Goal: Task Accomplishment & Management: Use online tool/utility

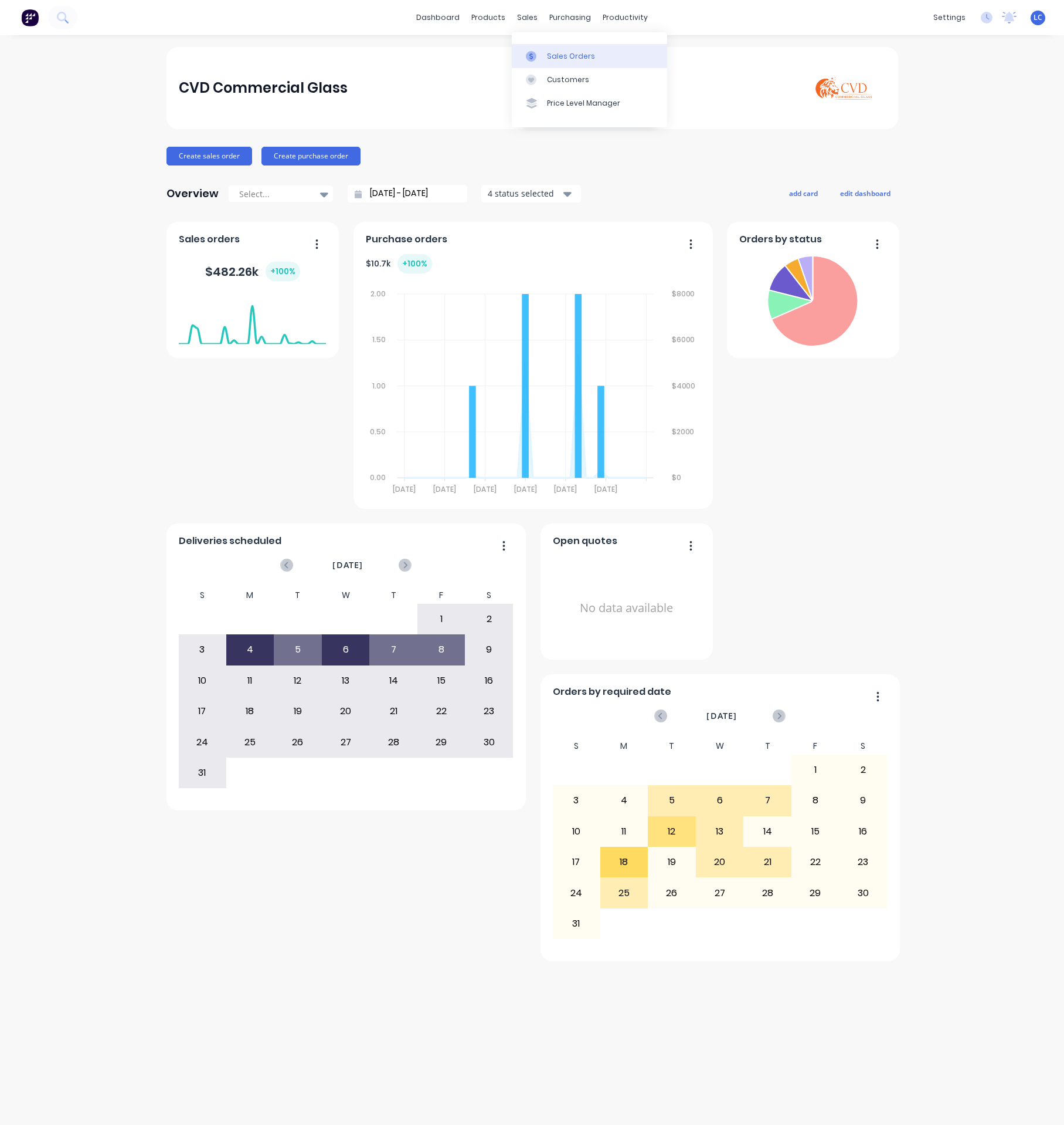
click at [564, 57] on div "Sales Orders" at bounding box center [571, 56] width 48 height 11
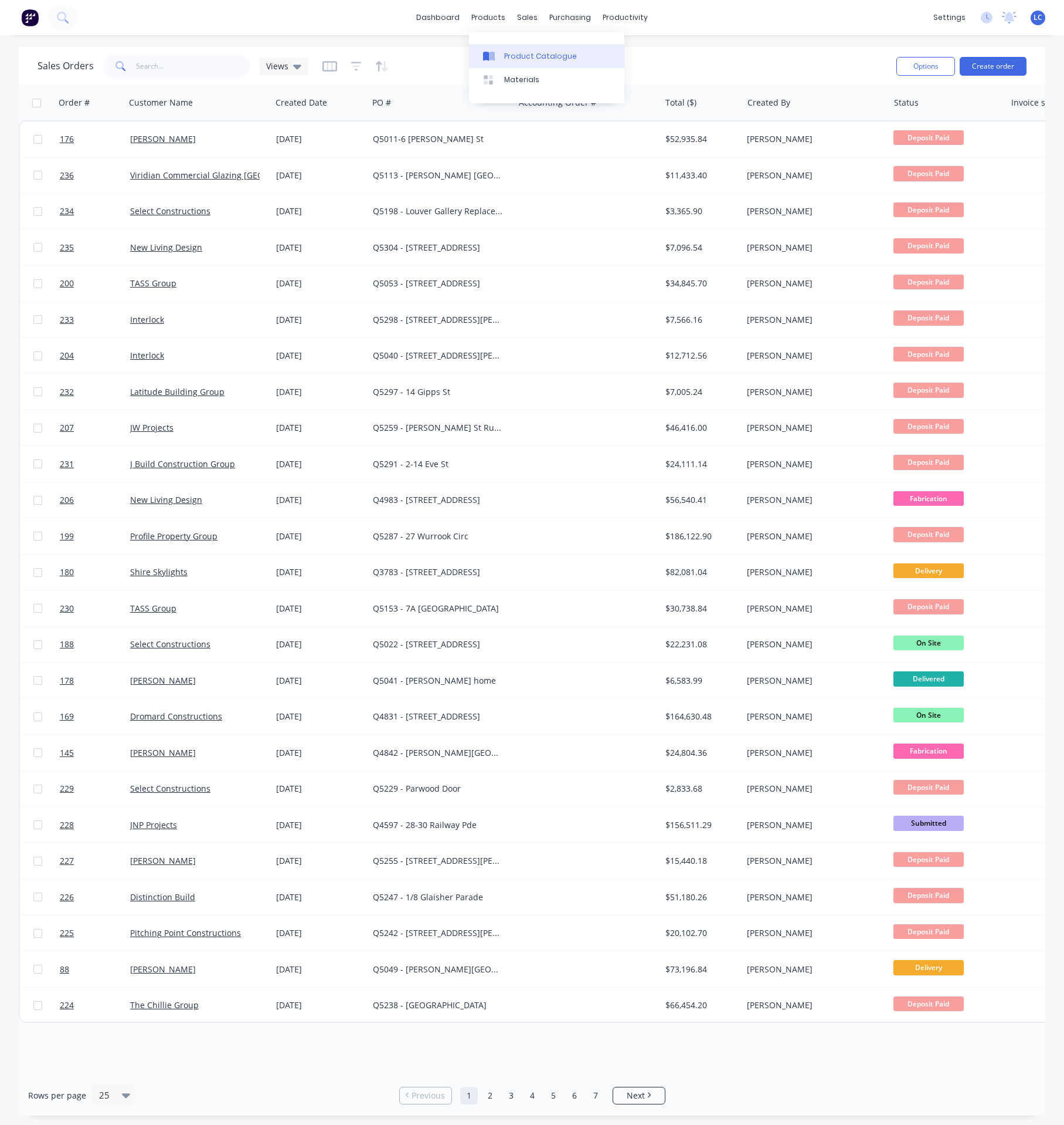
click at [470, 53] on link "Product Catalogue" at bounding box center [547, 56] width 156 height 23
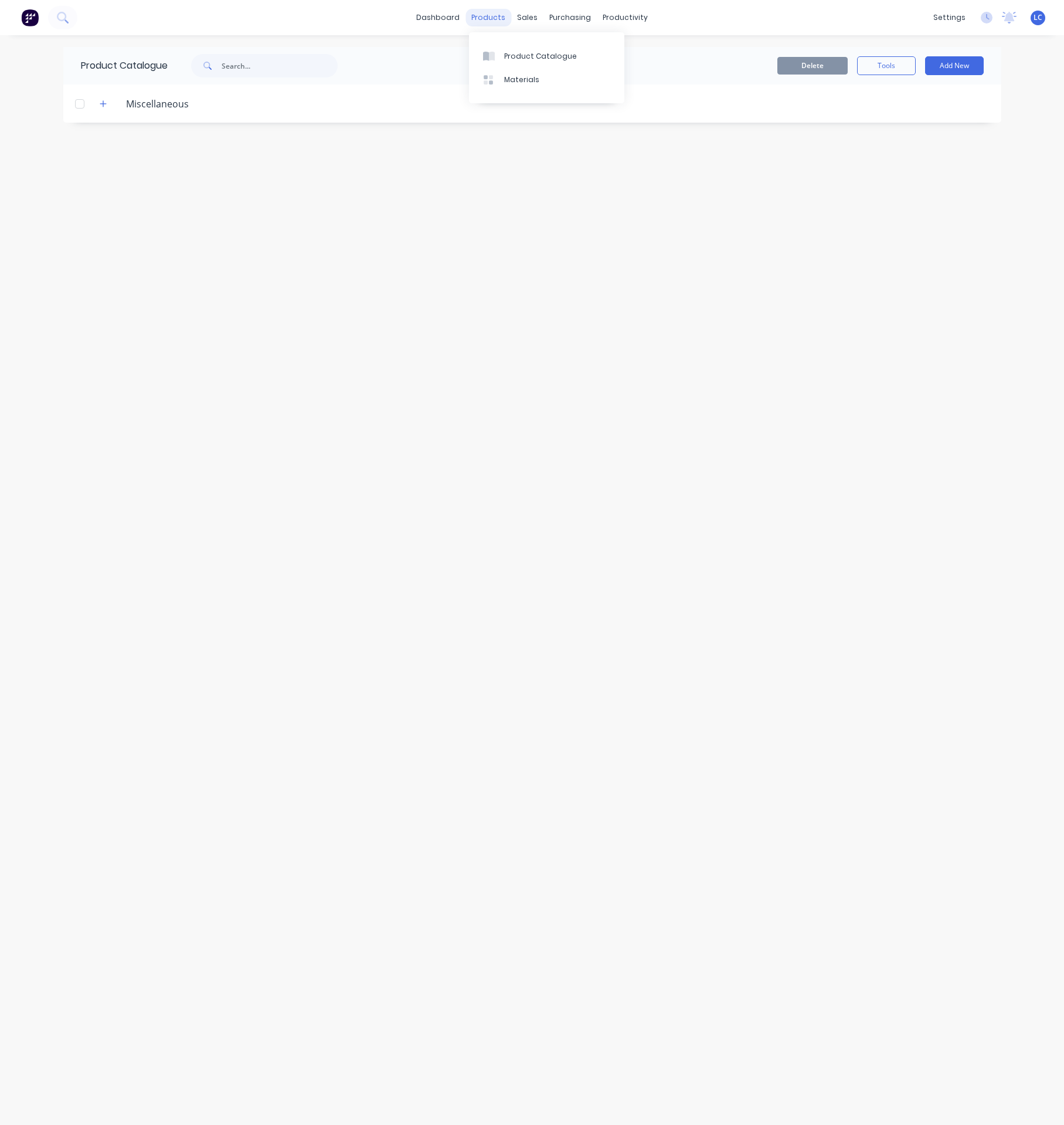
click at [488, 14] on div "products" at bounding box center [489, 17] width 46 height 17
click at [497, 12] on div "products" at bounding box center [489, 17] width 46 height 17
click at [508, 57] on div "Product Catalogue" at bounding box center [541, 56] width 73 height 11
click at [163, 95] on header "Miscellaneous" at bounding box center [532, 104] width 938 height 38
click at [163, 97] on div "Miscellaneous" at bounding box center [157, 104] width 82 height 14
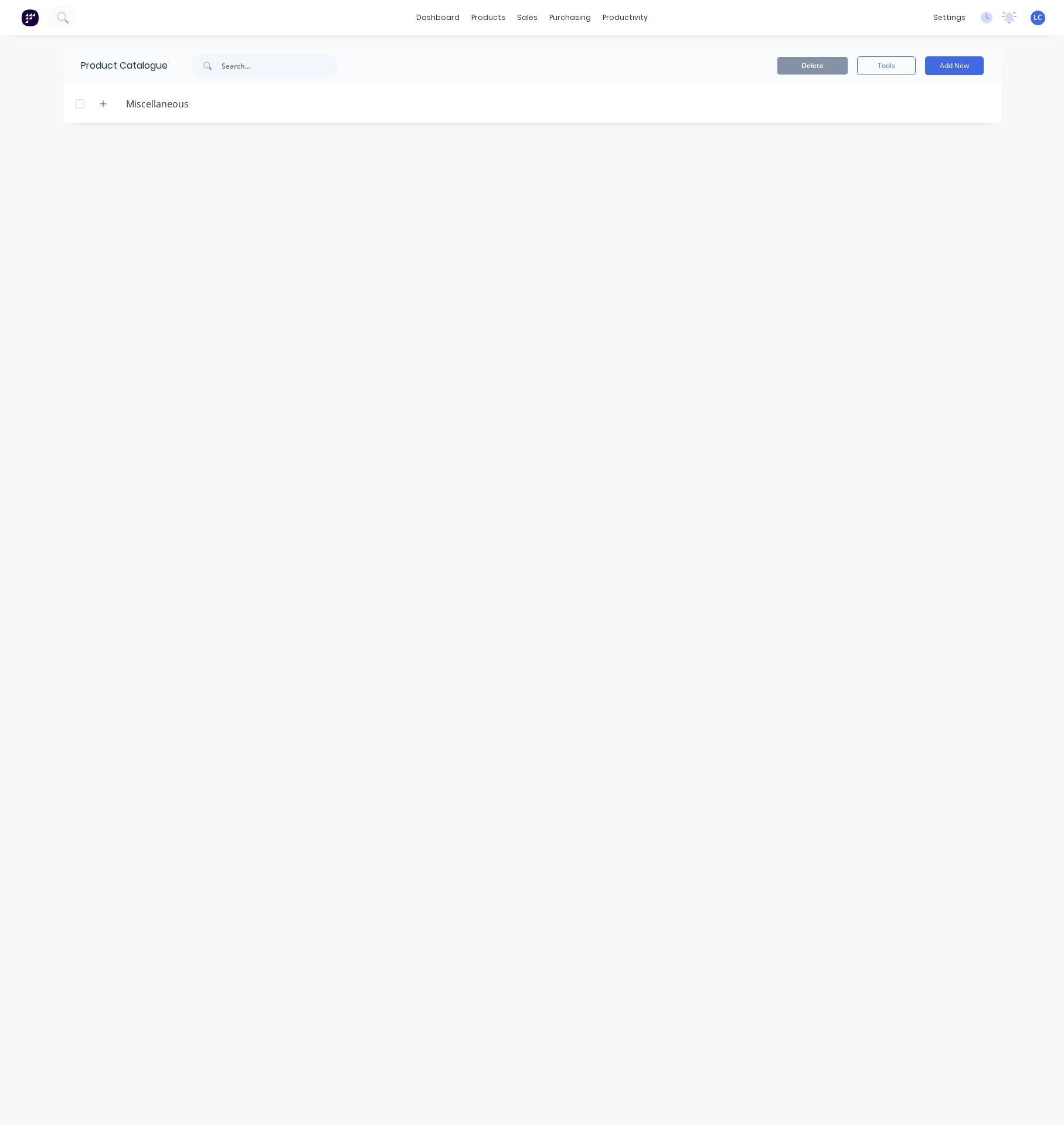
click at [158, 107] on div "Miscellaneous" at bounding box center [157, 104] width 82 height 14
click at [106, 104] on icon "button" at bounding box center [103, 103] width 7 height 7
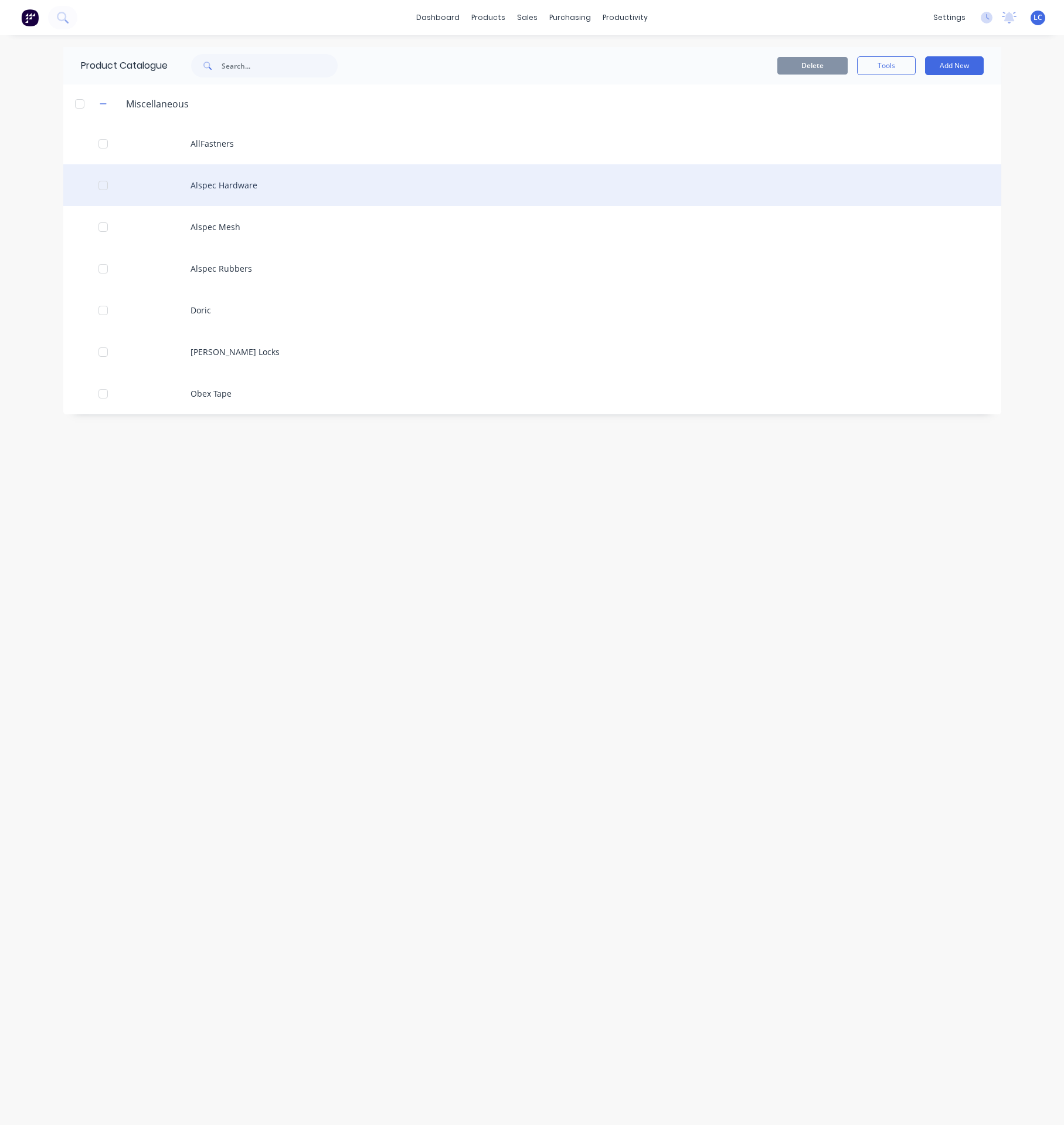
click at [237, 186] on div "Alspec Hardware" at bounding box center [532, 184] width 938 height 41
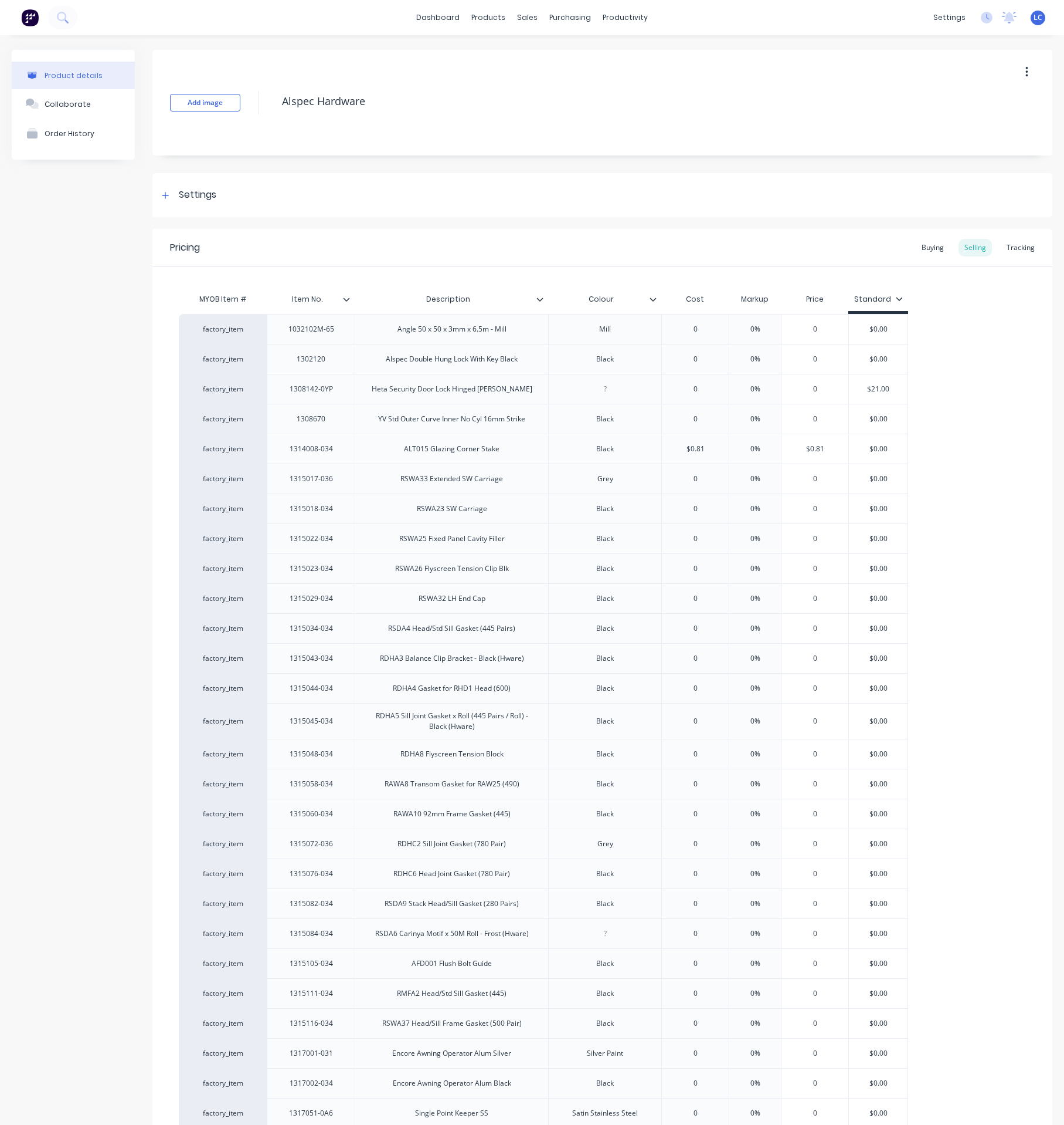
click at [1013, 65] on button "button" at bounding box center [1027, 72] width 28 height 21
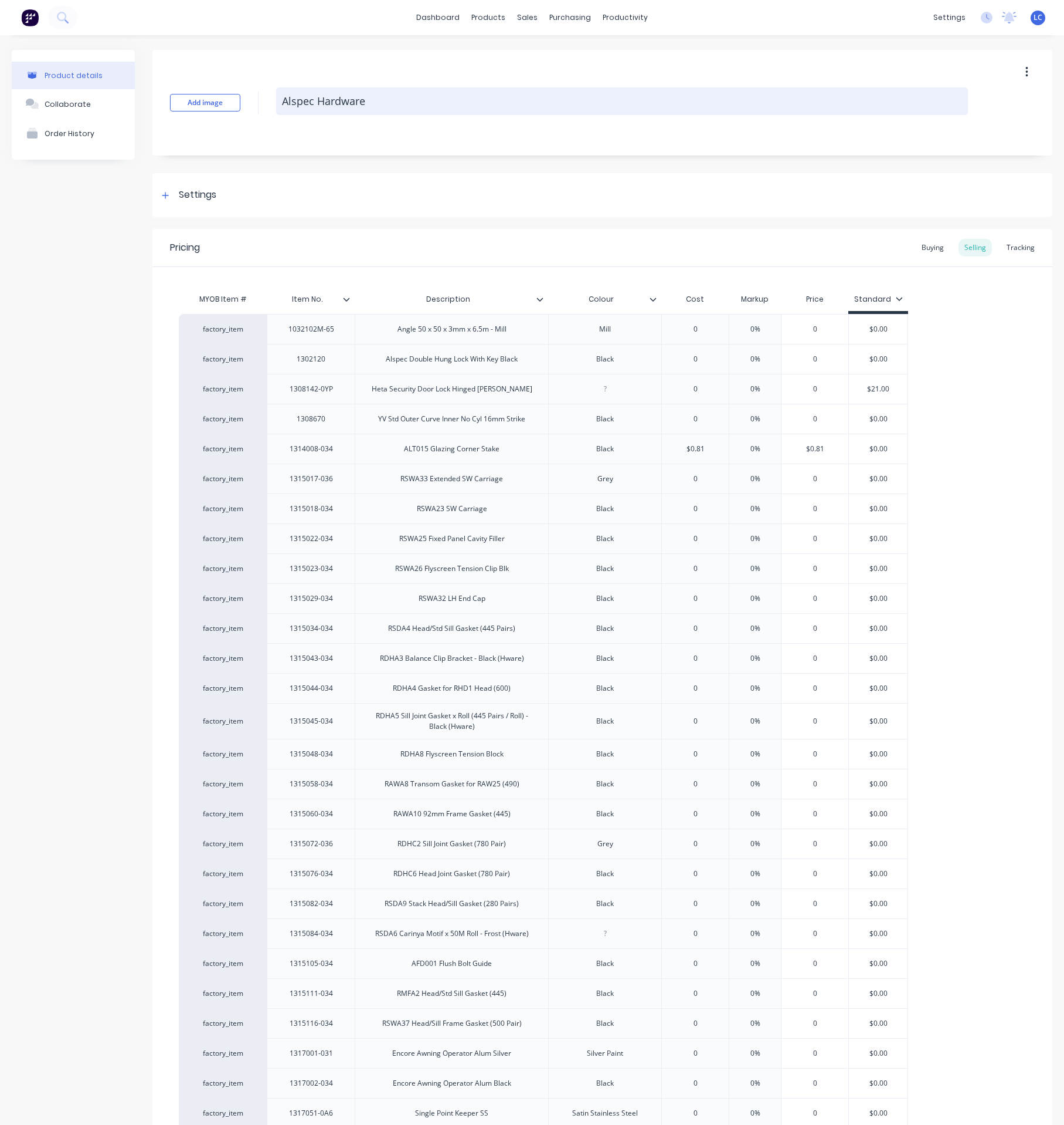
click at [438, 104] on textarea "Alspec Hardware" at bounding box center [622, 101] width 692 height 28
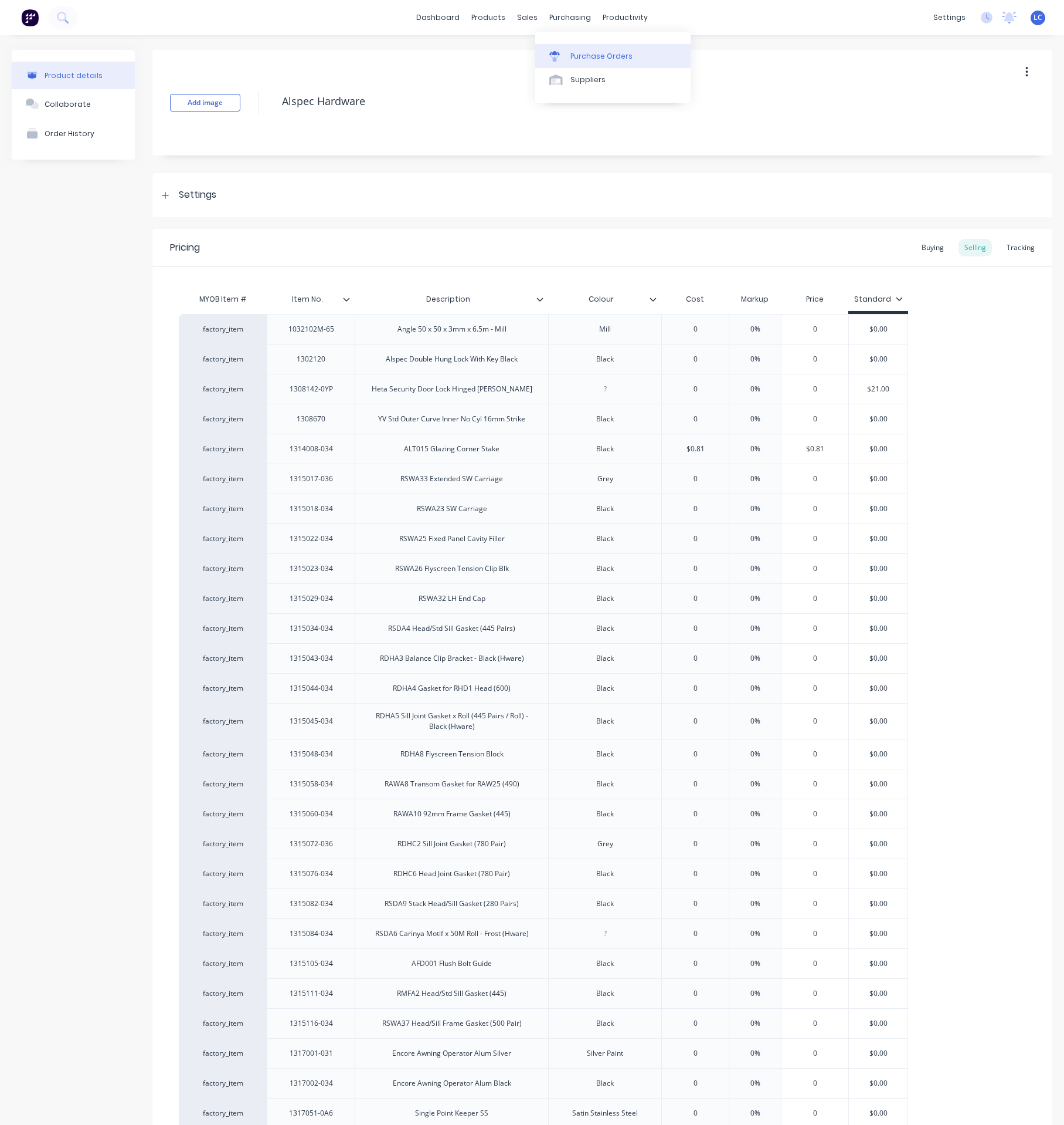
type textarea "x"
click at [590, 53] on div "Purchase Orders" at bounding box center [601, 56] width 62 height 11
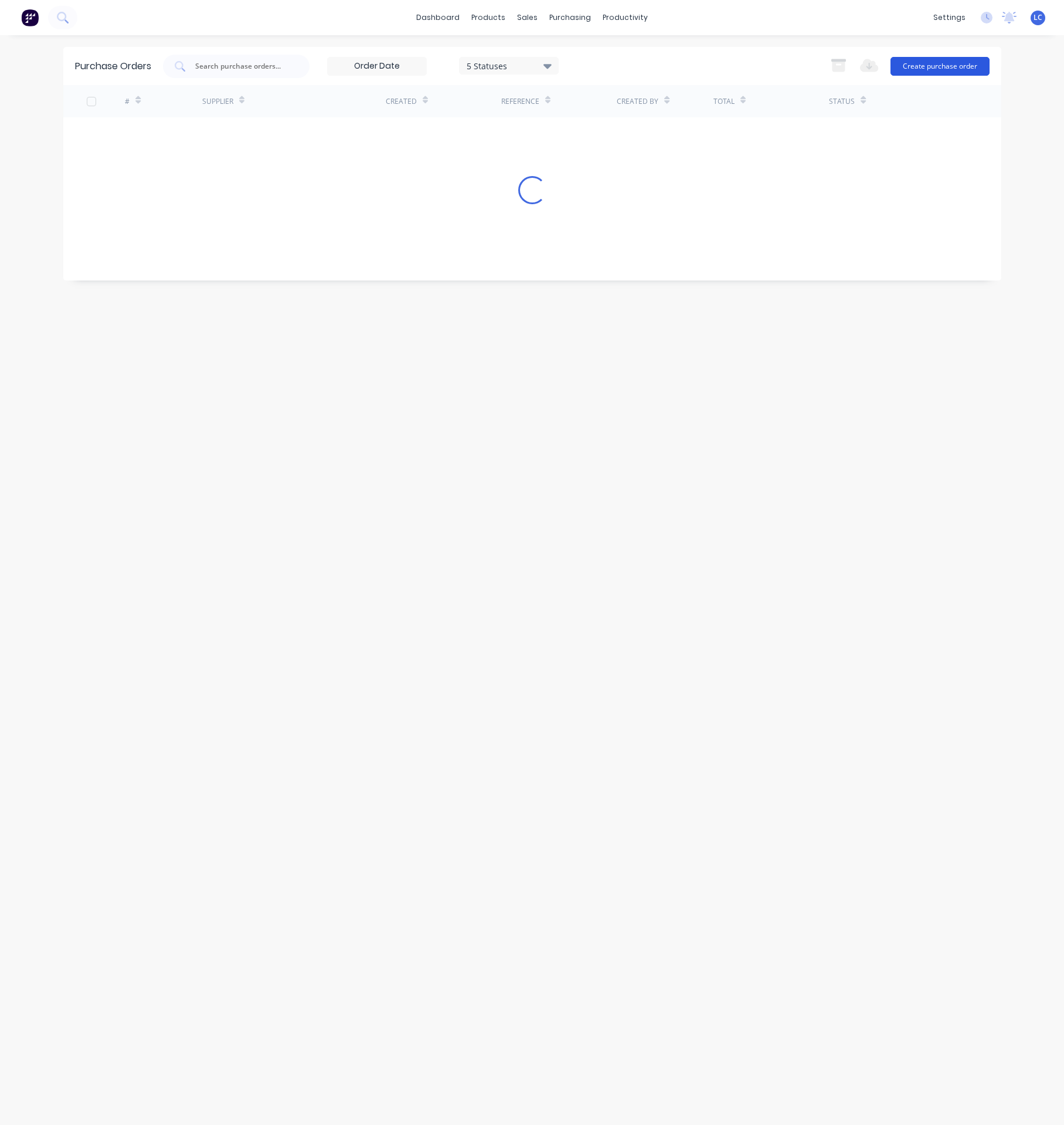
click at [931, 63] on button "Create purchase order" at bounding box center [940, 66] width 99 height 19
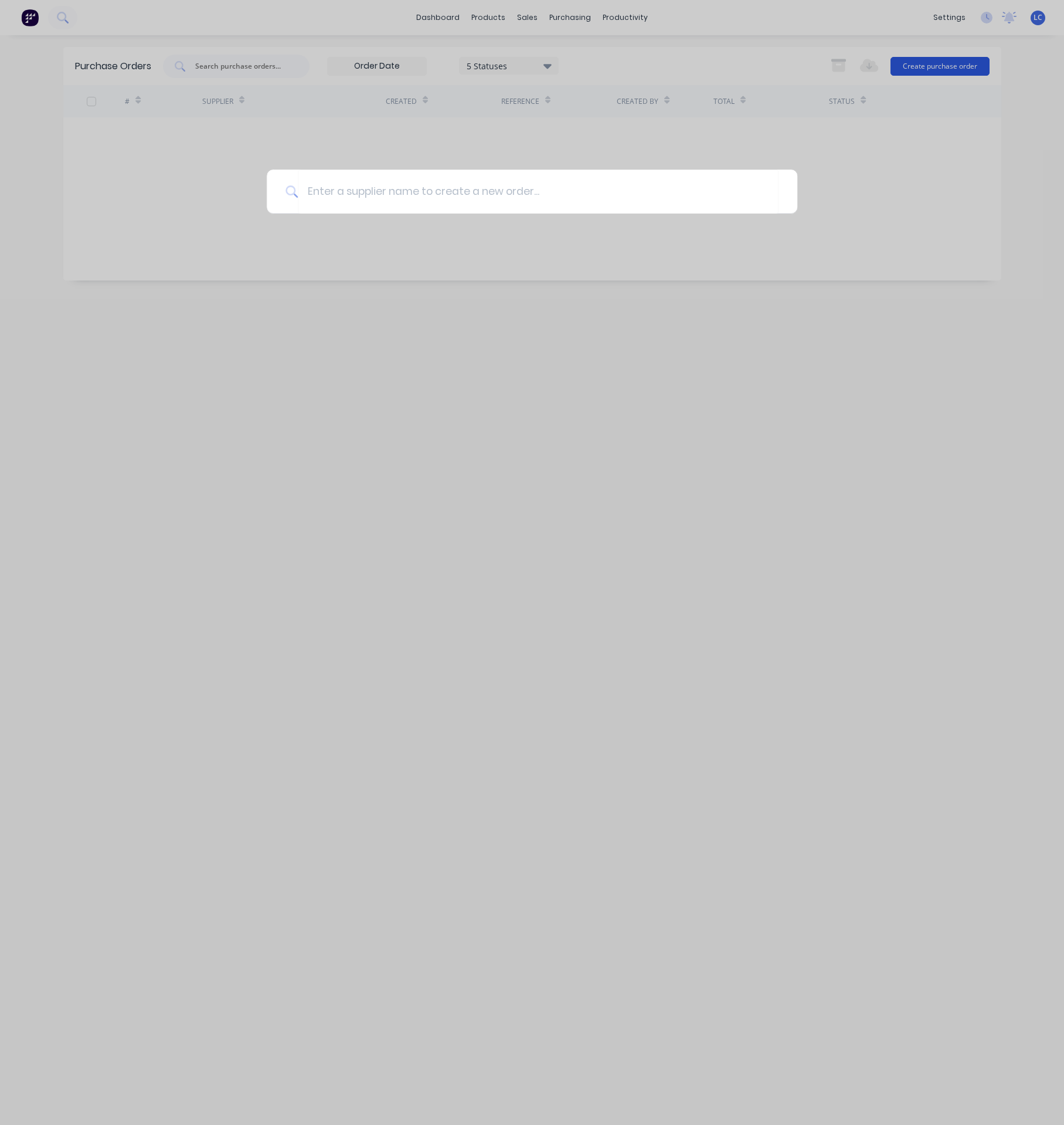
click at [931, 63] on div at bounding box center [532, 562] width 1064 height 1125
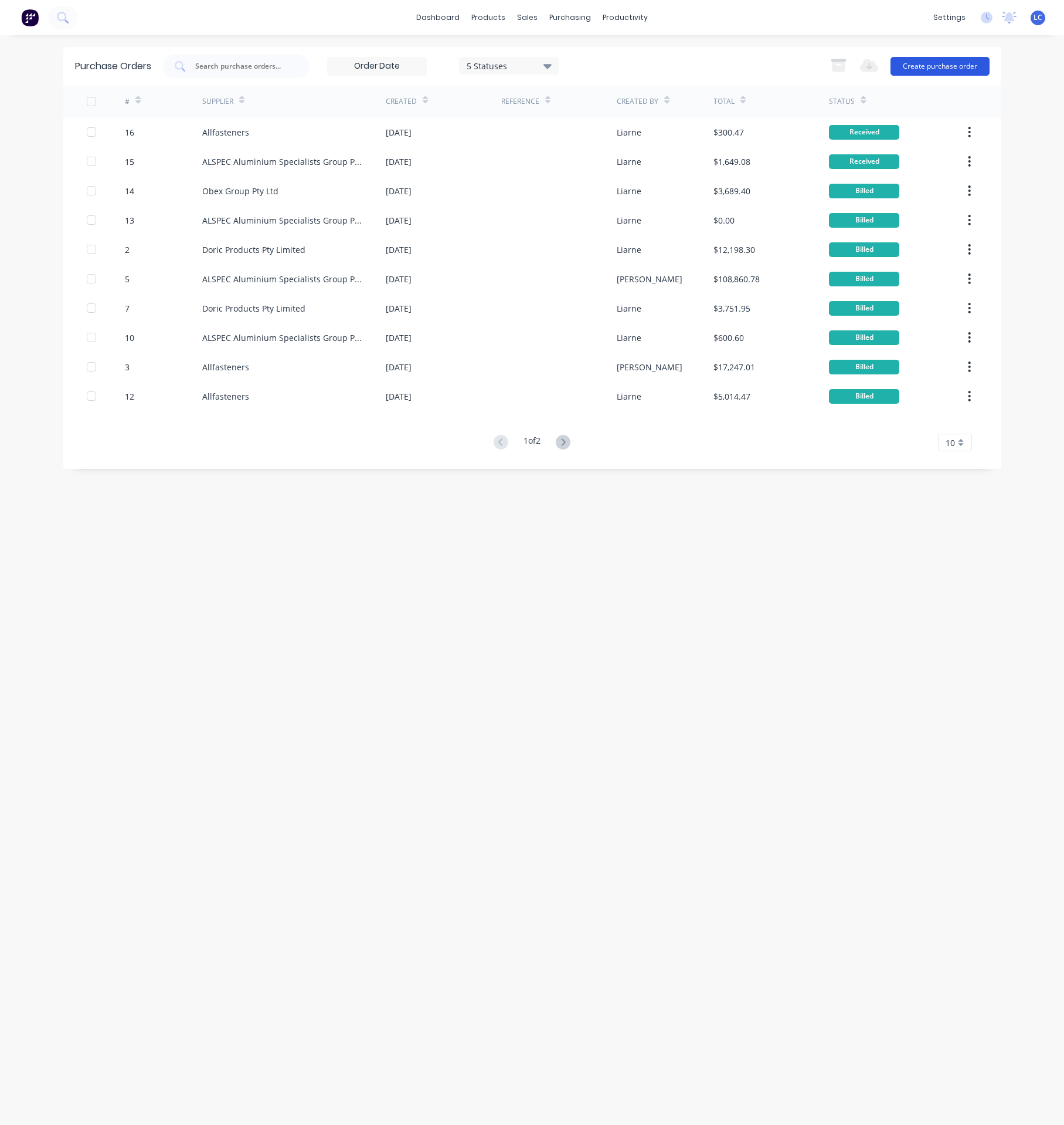
click at [931, 65] on button "Create purchase order" at bounding box center [940, 66] width 99 height 19
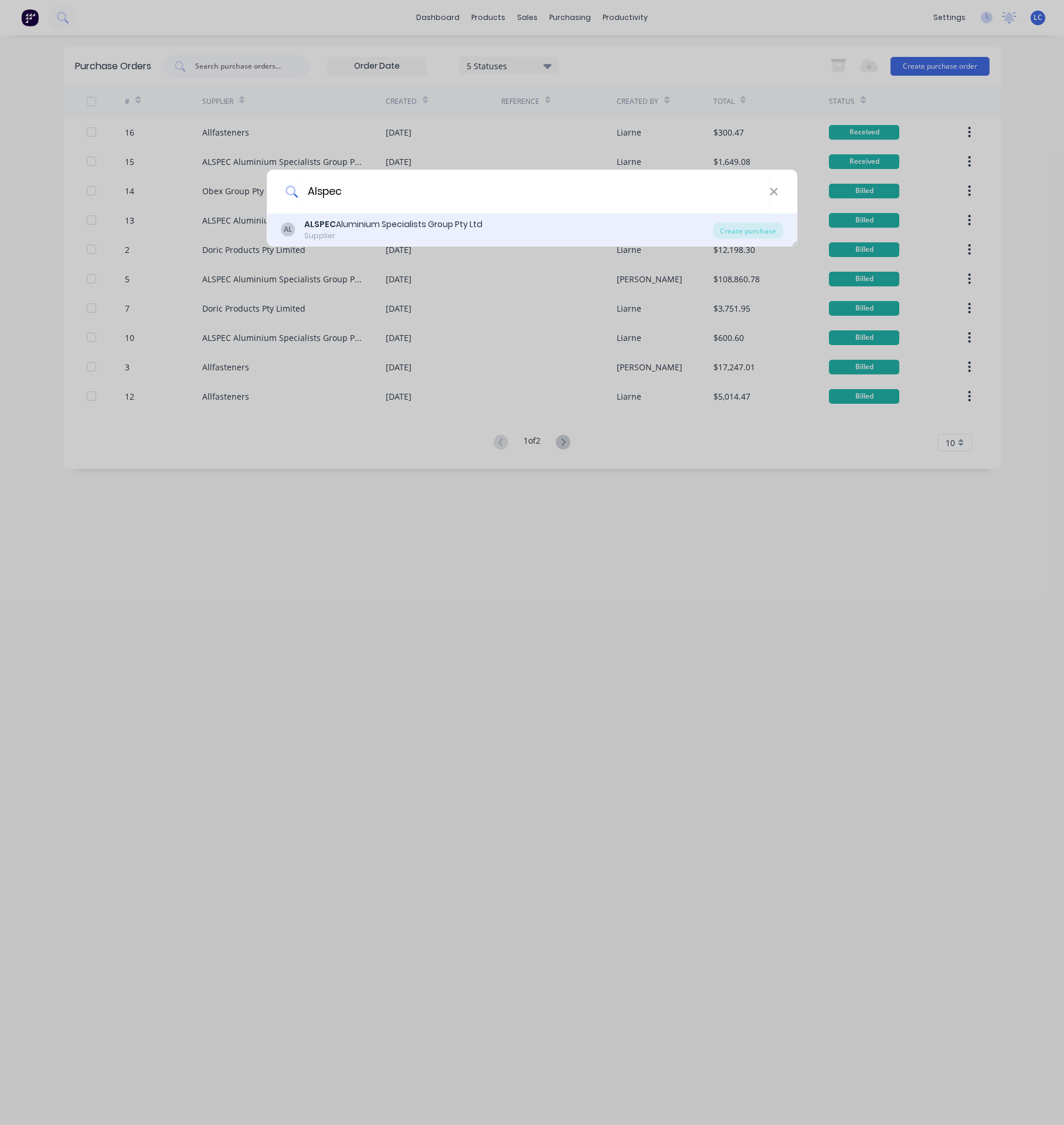
type input "Alspec"
click at [388, 221] on div "ALSPEC Aluminium Specialists Group Pty Ltd" at bounding box center [394, 224] width 179 height 12
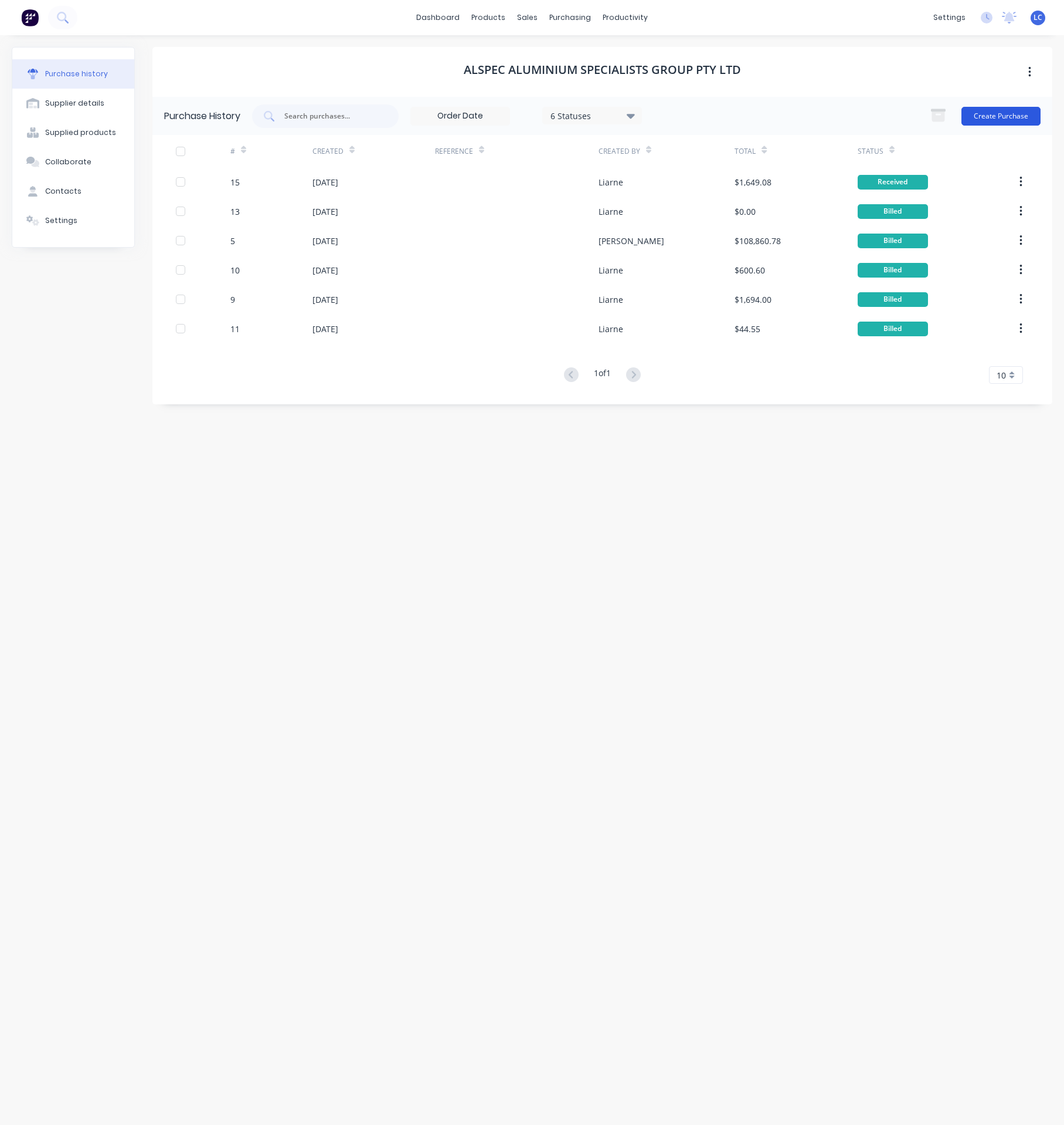
click at [993, 115] on button "Create Purchase" at bounding box center [1001, 116] width 79 height 19
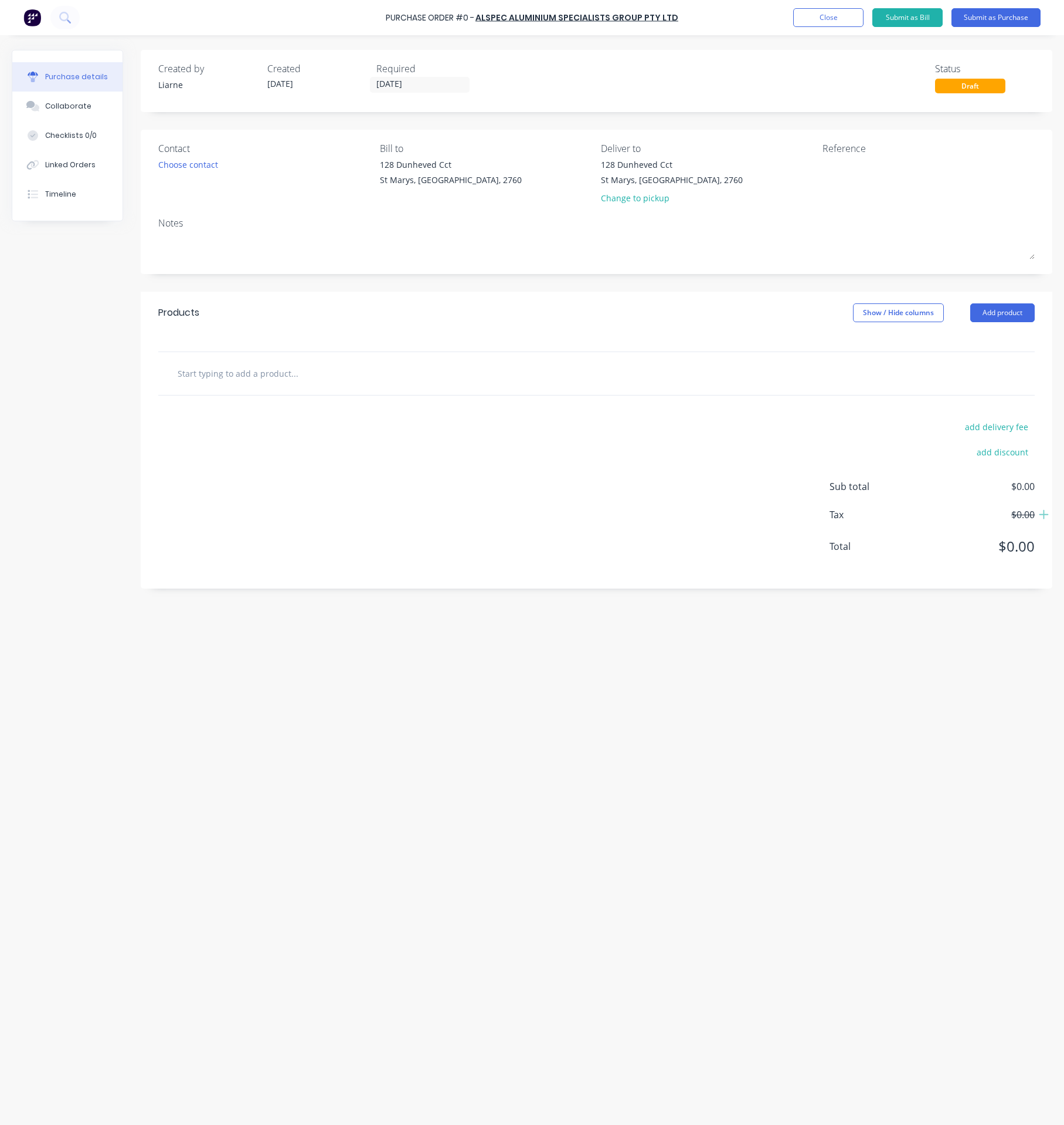
click at [433, 333] on div "Products Show / Hide columns Add product" at bounding box center [597, 312] width 912 height 42
click at [431, 377] on div at bounding box center [344, 373] width 351 height 23
click at [237, 400] on div "add delivery fee add discount Sub total $0.00 Tax $0.00 Total $0.00" at bounding box center [597, 492] width 912 height 193
click at [247, 367] on input "text" at bounding box center [294, 373] width 234 height 23
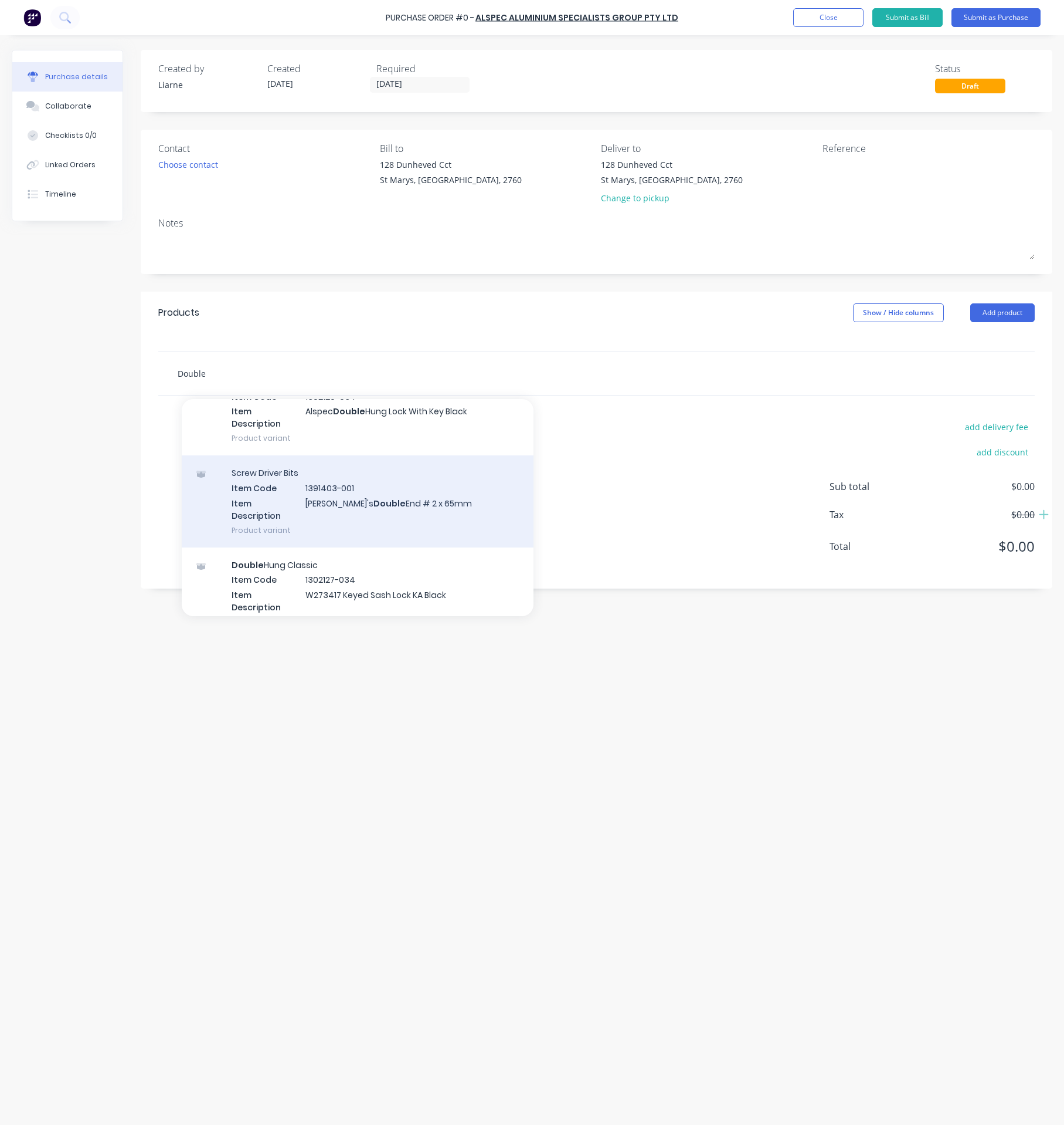
scroll to position [528, 0]
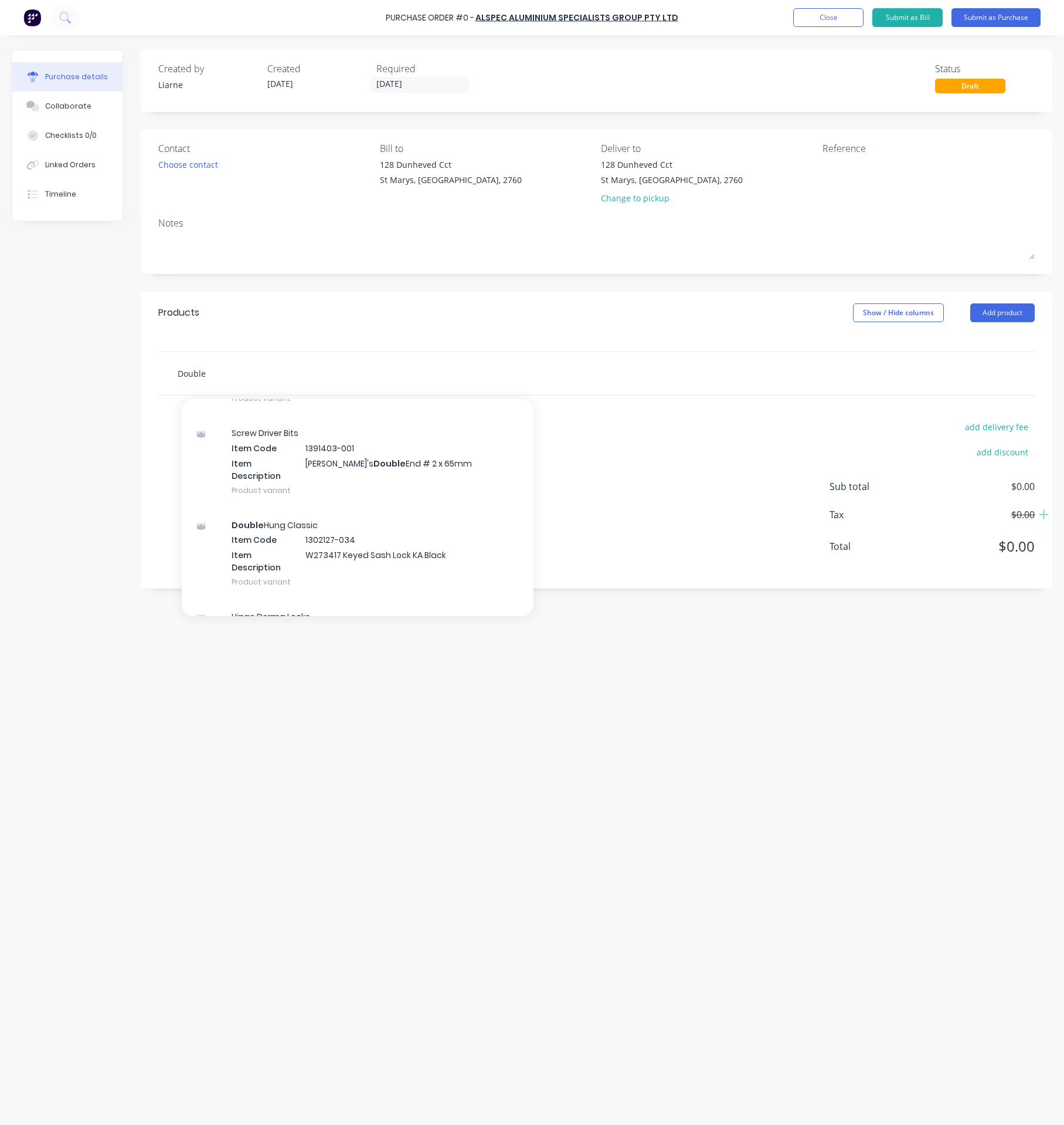
click at [234, 378] on input "Double" at bounding box center [294, 373] width 234 height 23
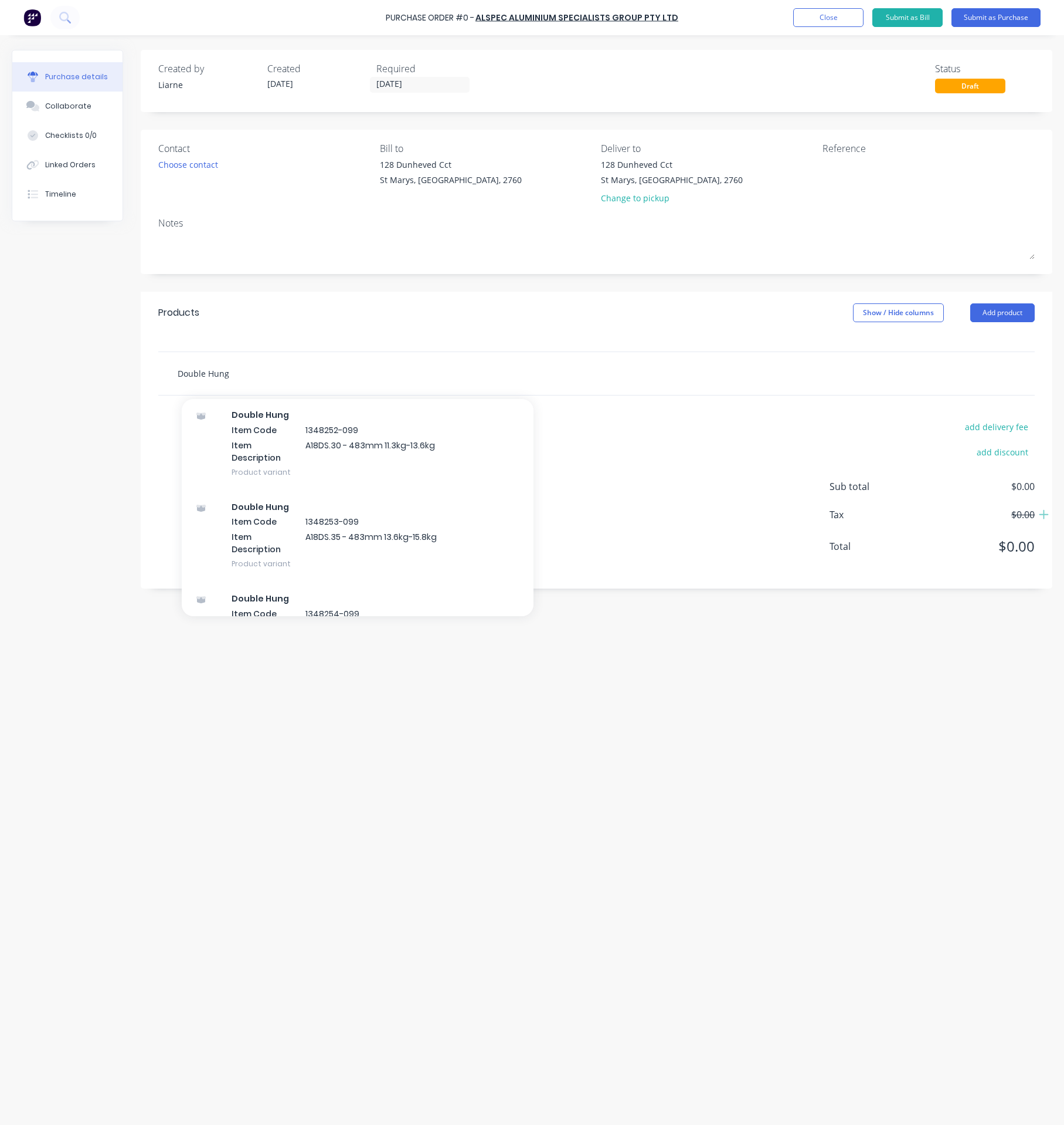
scroll to position [18128, 0]
drag, startPoint x: 263, startPoint y: 382, endPoint x: 2, endPoint y: 332, distance: 265.7
click at [46, 335] on div "Created by [PERSON_NAME] Created [DATE] Required [DATE] Status Draft Contact Ch…" at bounding box center [532, 576] width 1041 height 1054
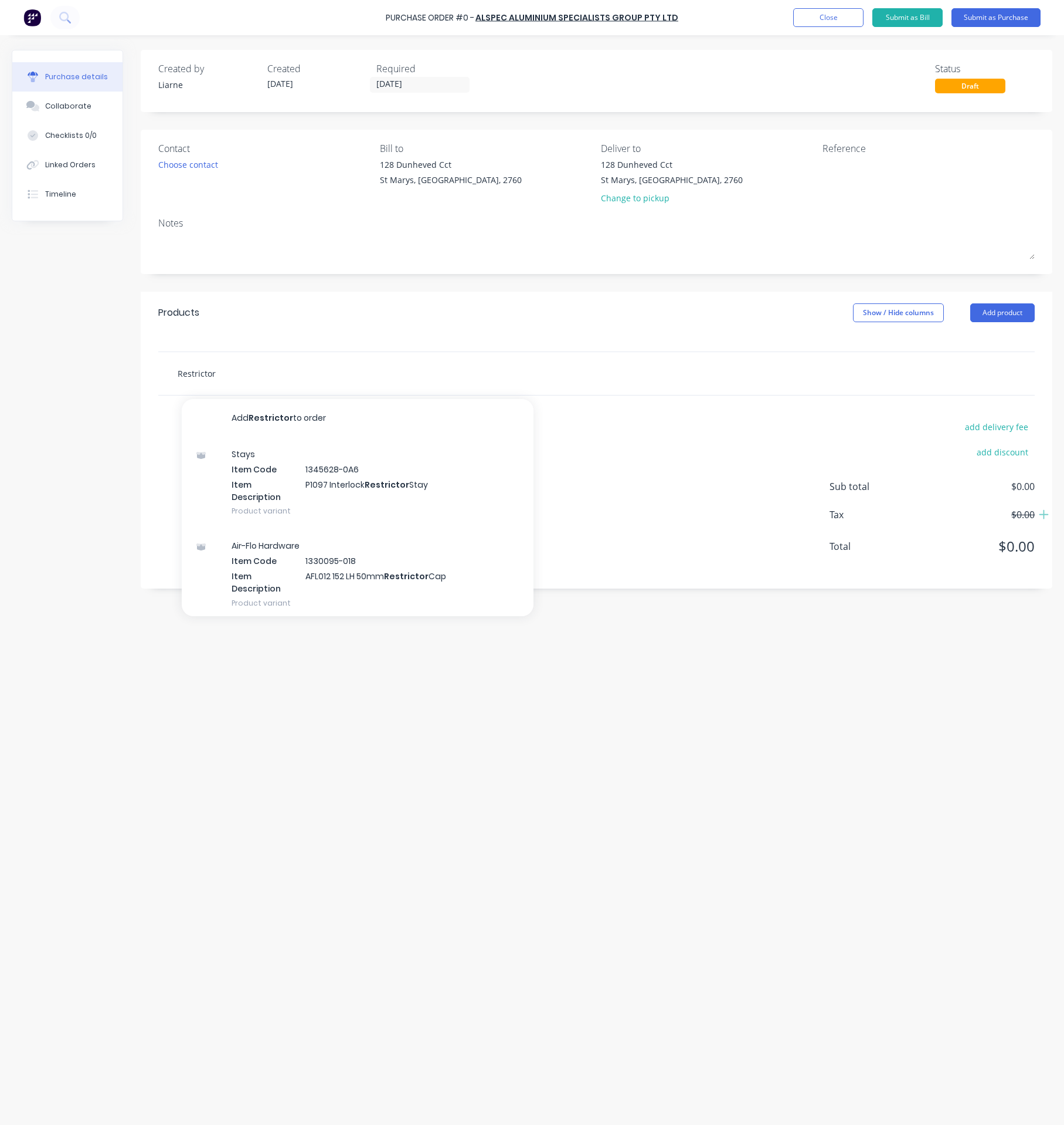
type input "Restrictor"
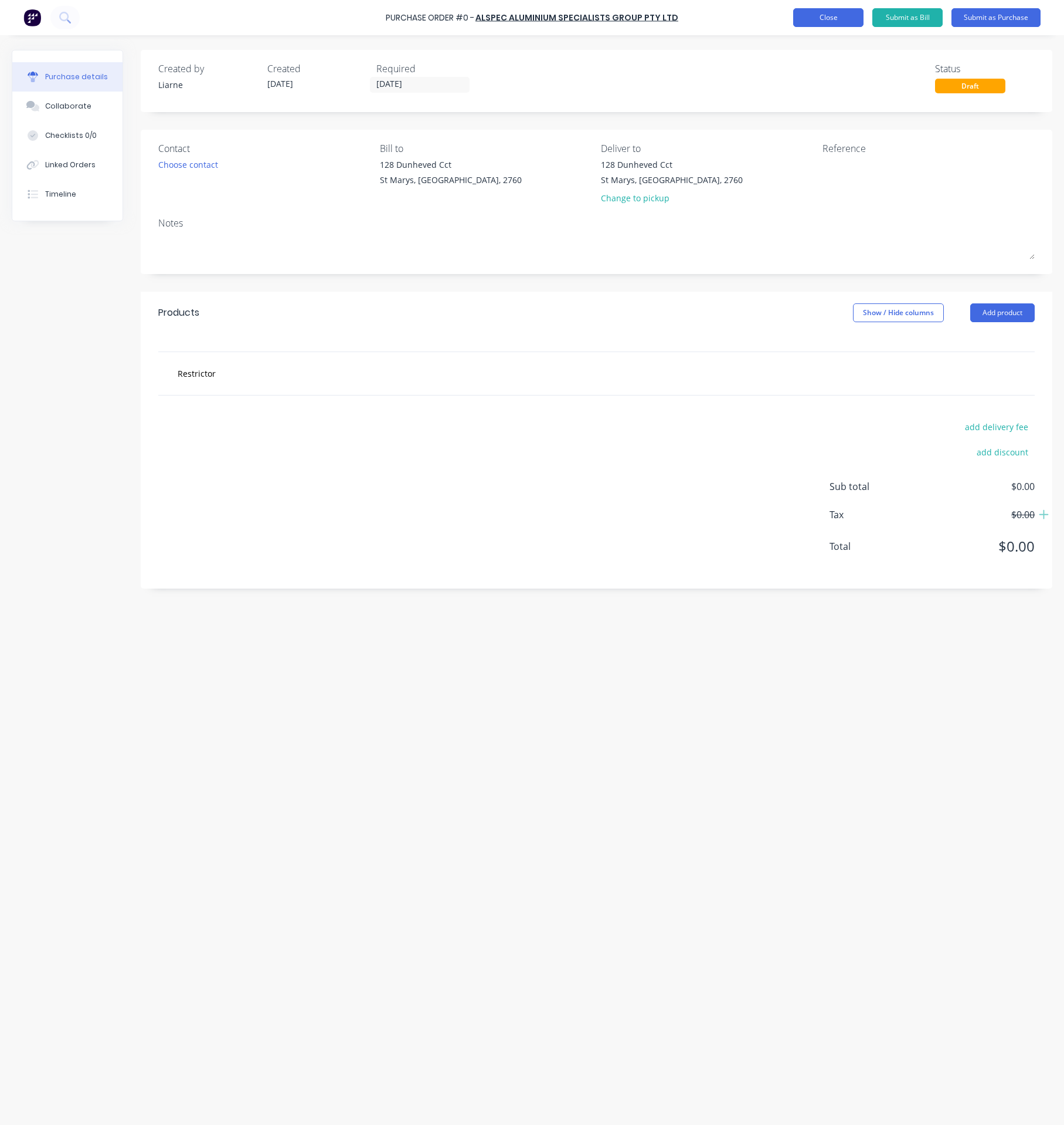
click at [833, 25] on button "Close" at bounding box center [828, 18] width 70 height 19
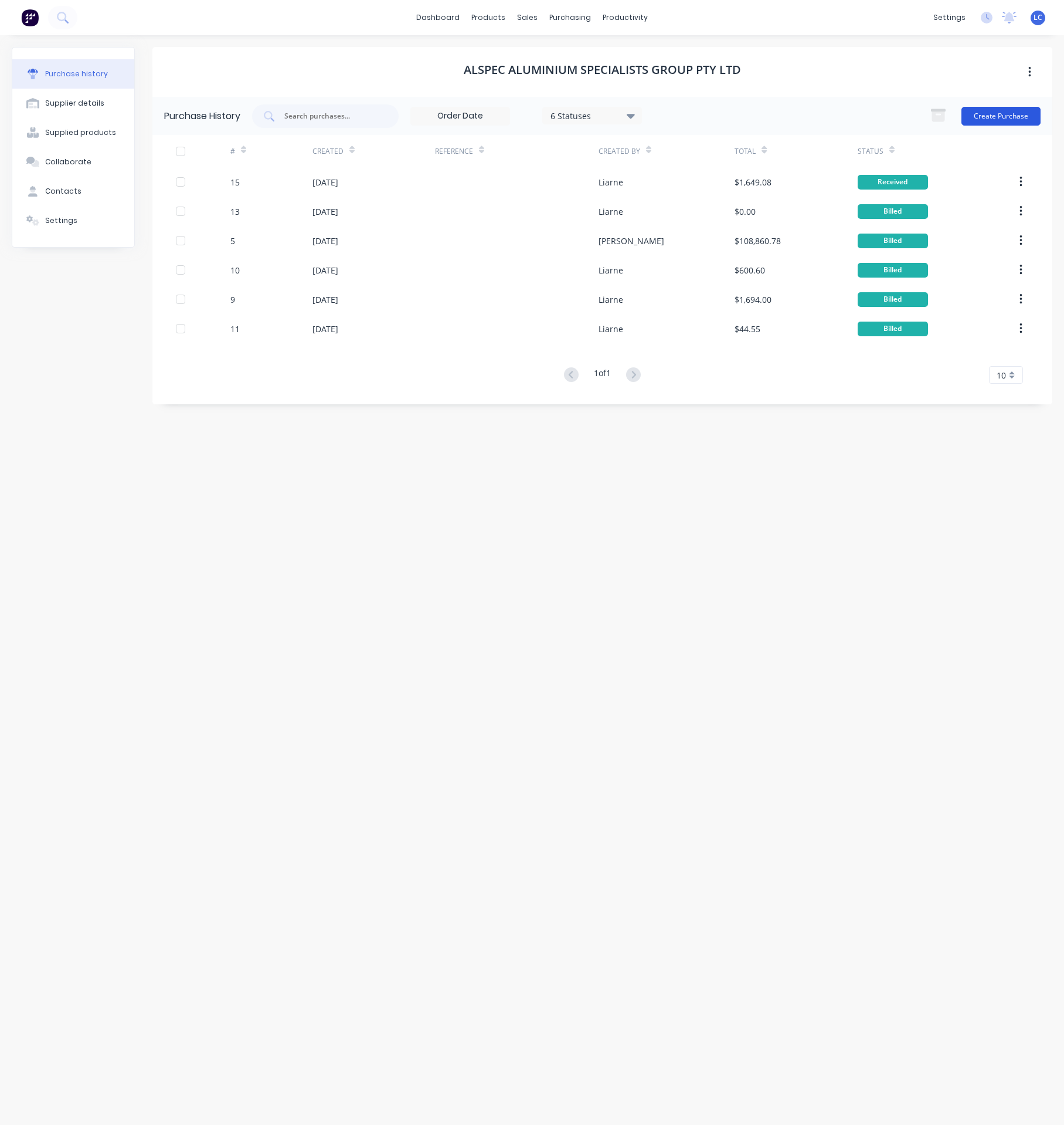
click at [980, 118] on button "Create Purchase" at bounding box center [1001, 116] width 79 height 19
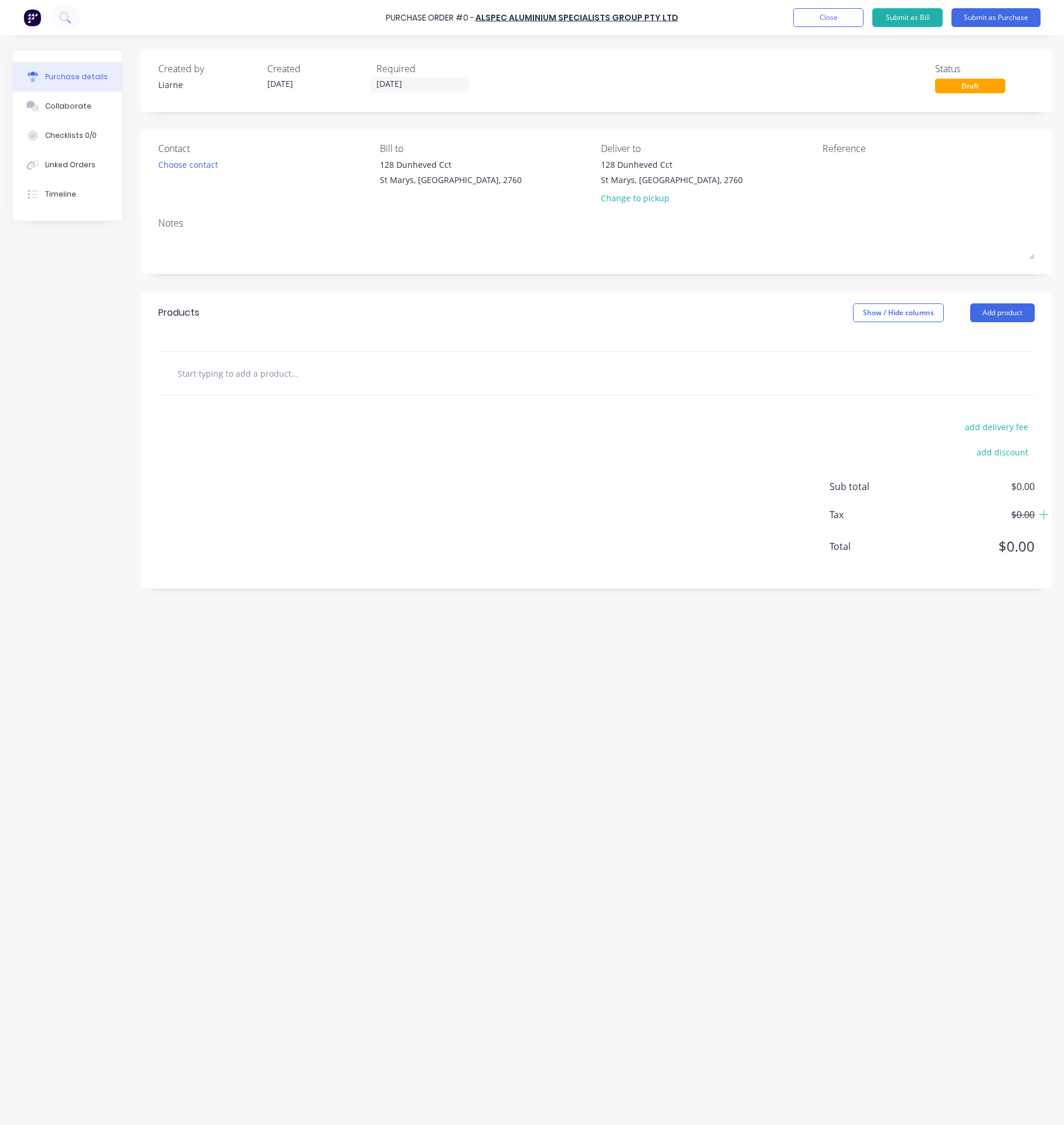
click at [362, 372] on input "text" at bounding box center [294, 373] width 234 height 23
type input "R"
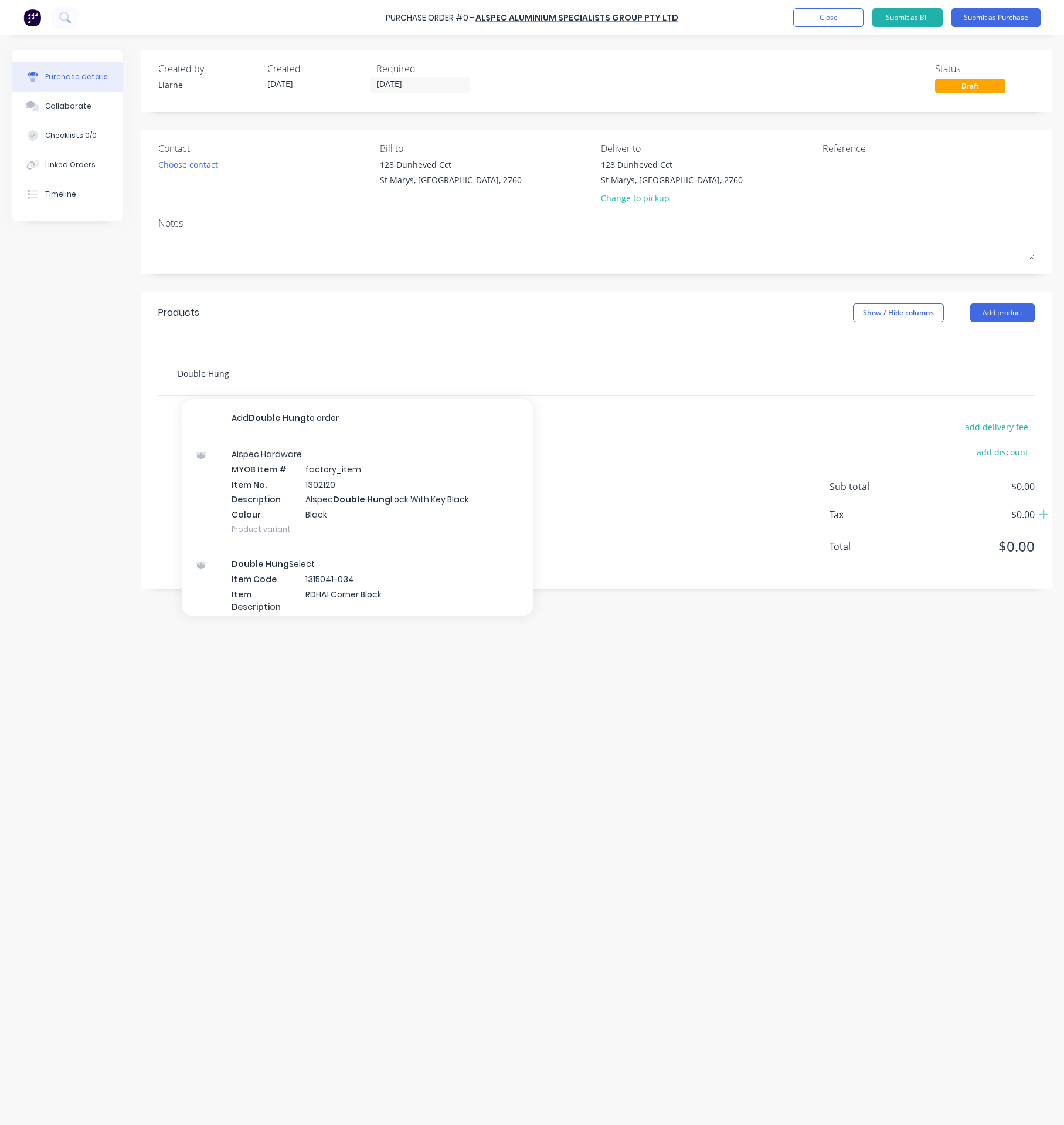
drag, startPoint x: 220, startPoint y: 372, endPoint x: 143, endPoint y: 370, distance: 77.0
click at [143, 370] on div "Double Hung Add Double Hung to order Alspec Hardware MYOB Item # factory_item I…" at bounding box center [597, 374] width 912 height 44
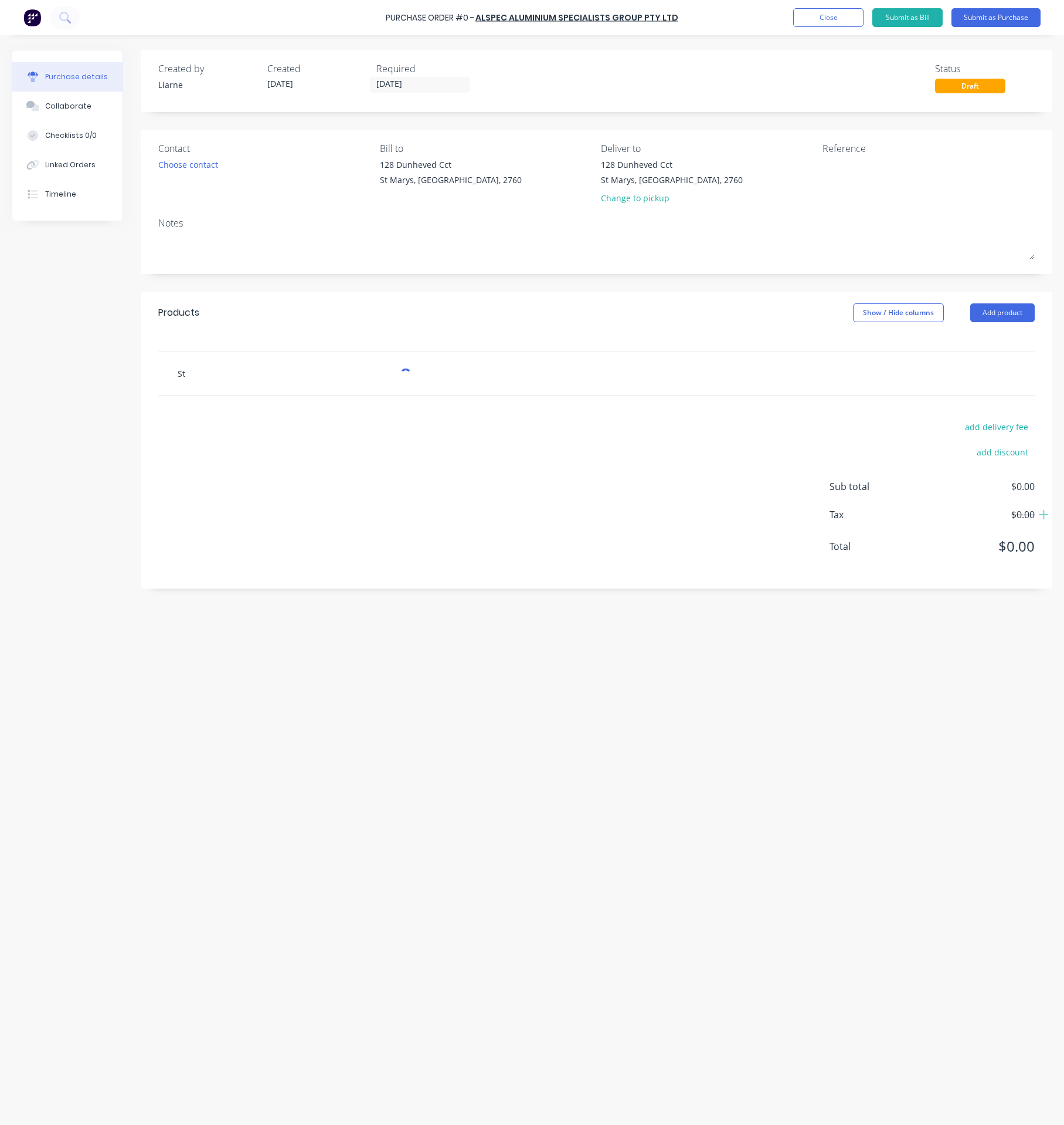
type input "S"
click at [194, 376] on input "text" at bounding box center [294, 373] width 234 height 23
click at [190, 377] on input "text" at bounding box center [294, 373] width 234 height 23
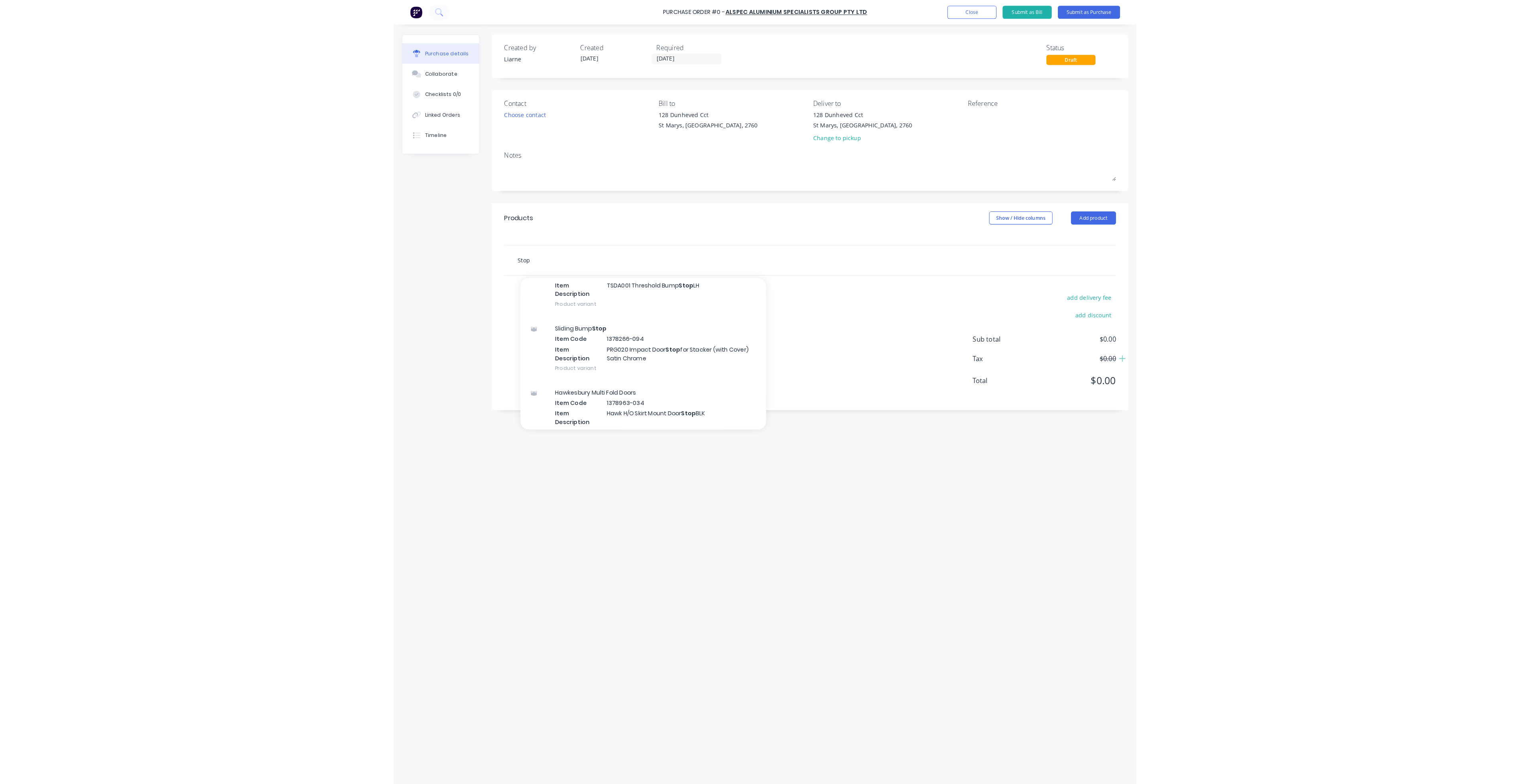
scroll to position [2270, 0]
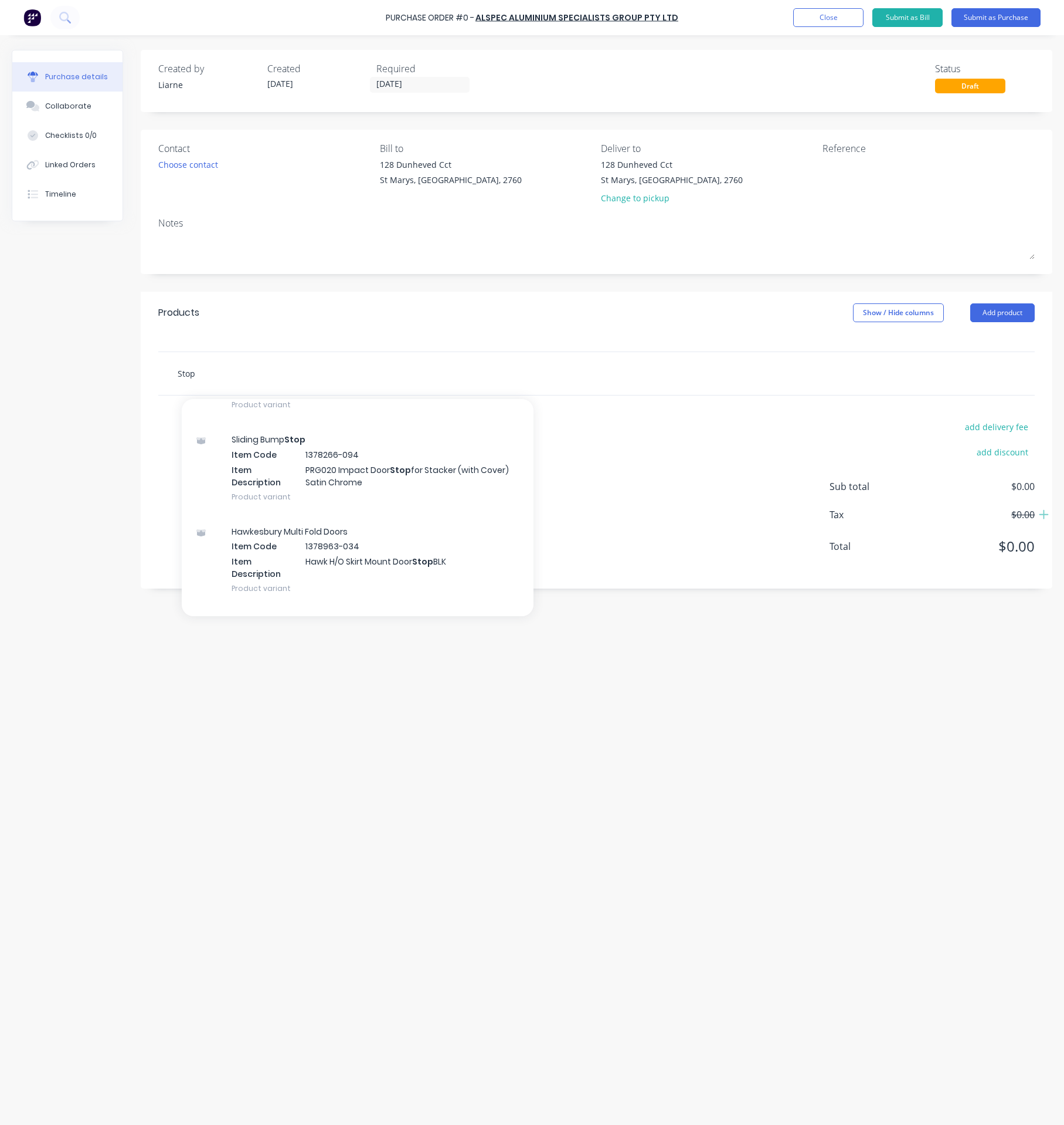
click at [180, 378] on input "Stop" at bounding box center [294, 373] width 234 height 23
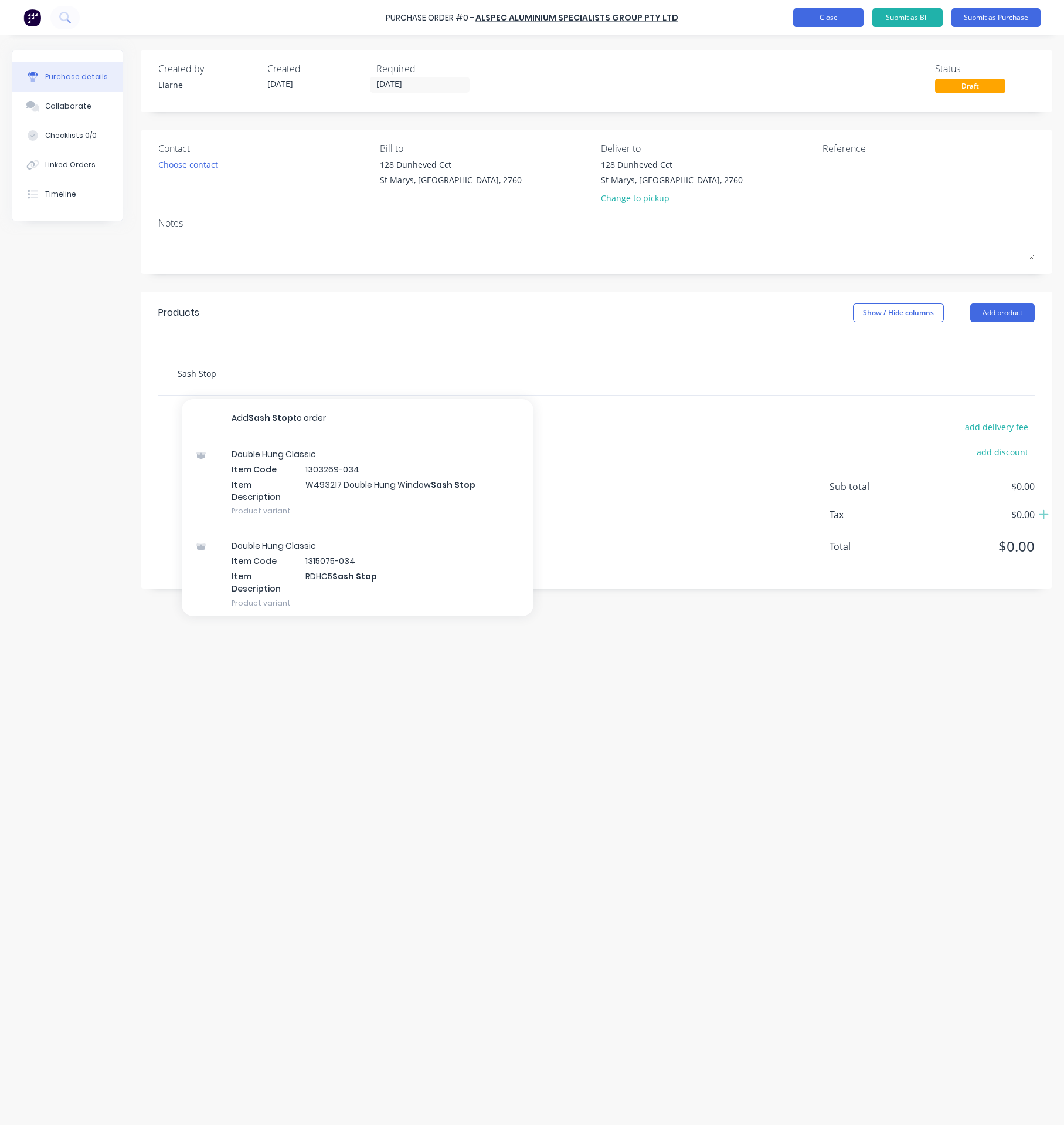
type input "Sash Stop"
click at [828, 18] on button "Close" at bounding box center [828, 18] width 70 height 19
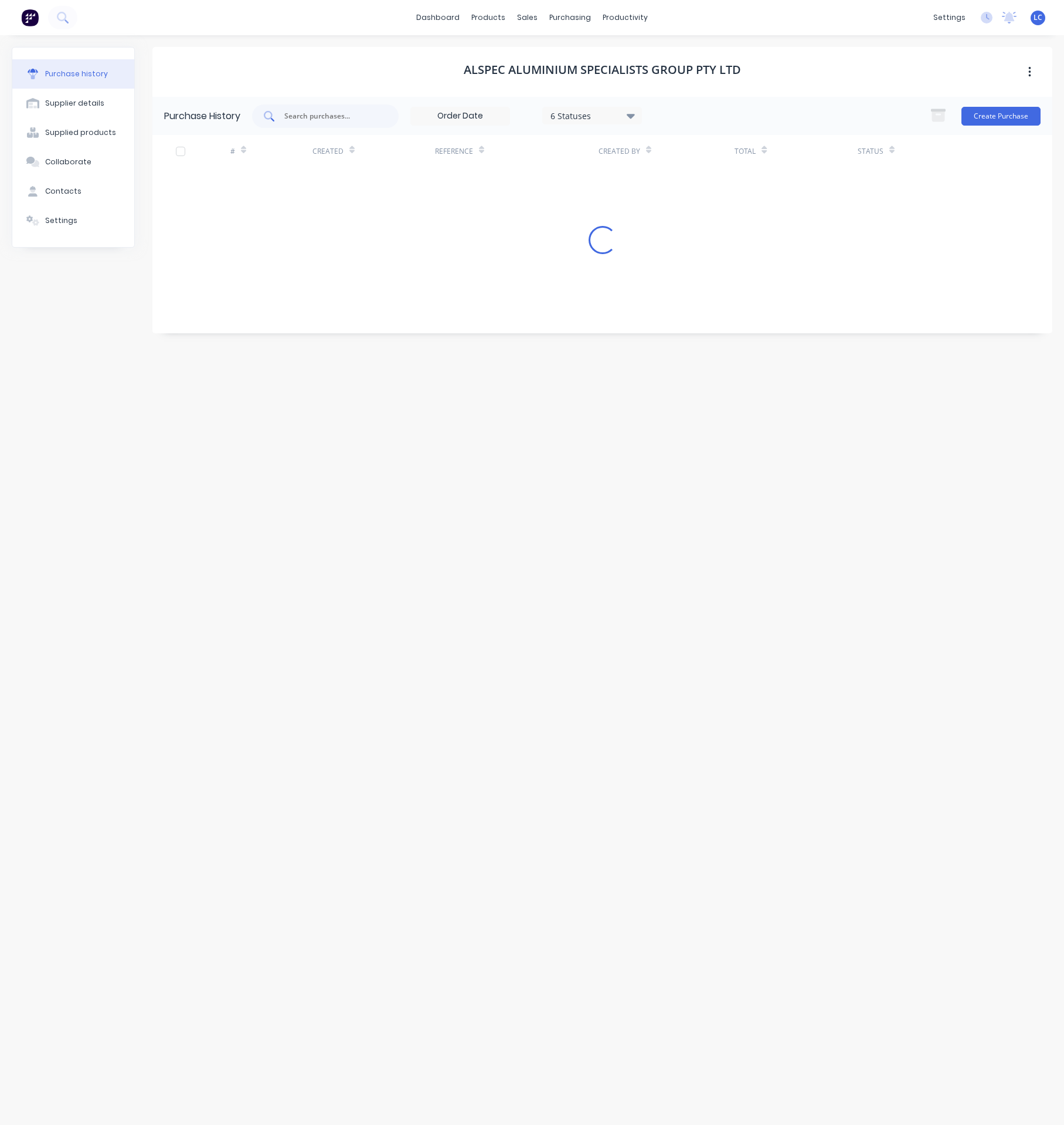
click at [345, 111] on input "text" at bounding box center [331, 116] width 97 height 12
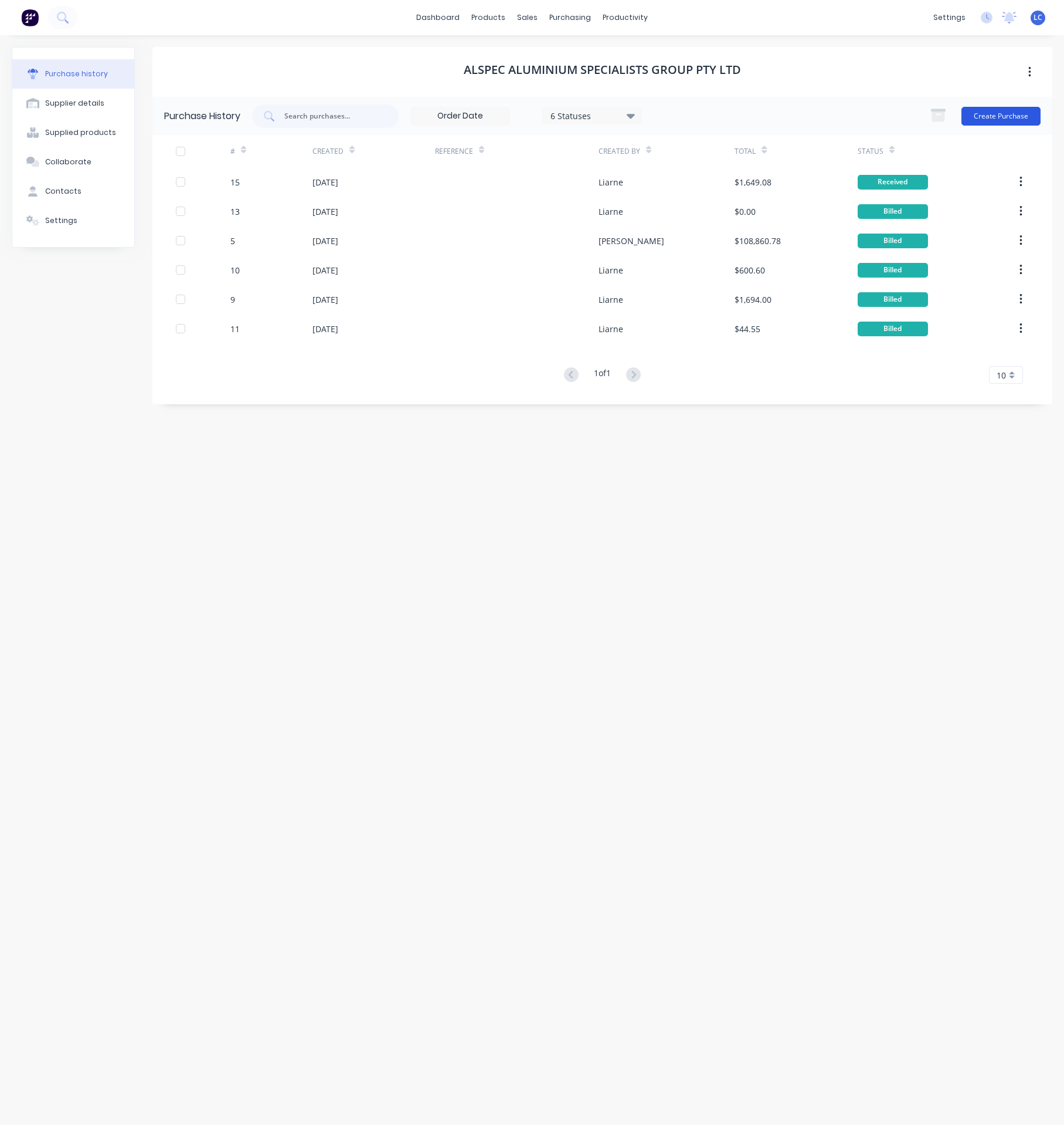
click at [1022, 108] on button "Create Purchase" at bounding box center [1001, 116] width 79 height 19
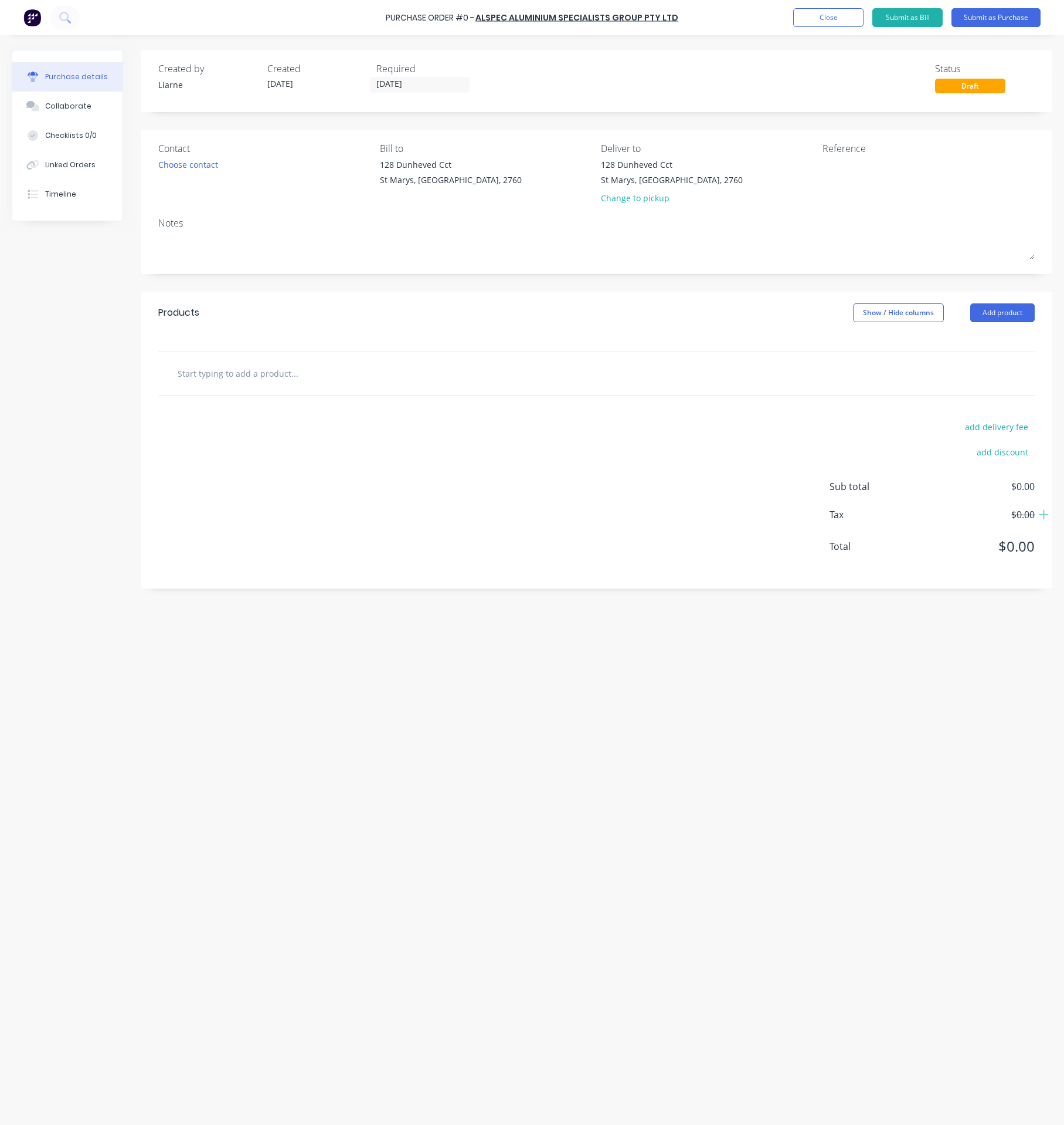
click at [308, 377] on input "text" at bounding box center [294, 373] width 234 height 23
click at [831, 19] on button "Close" at bounding box center [828, 18] width 70 height 19
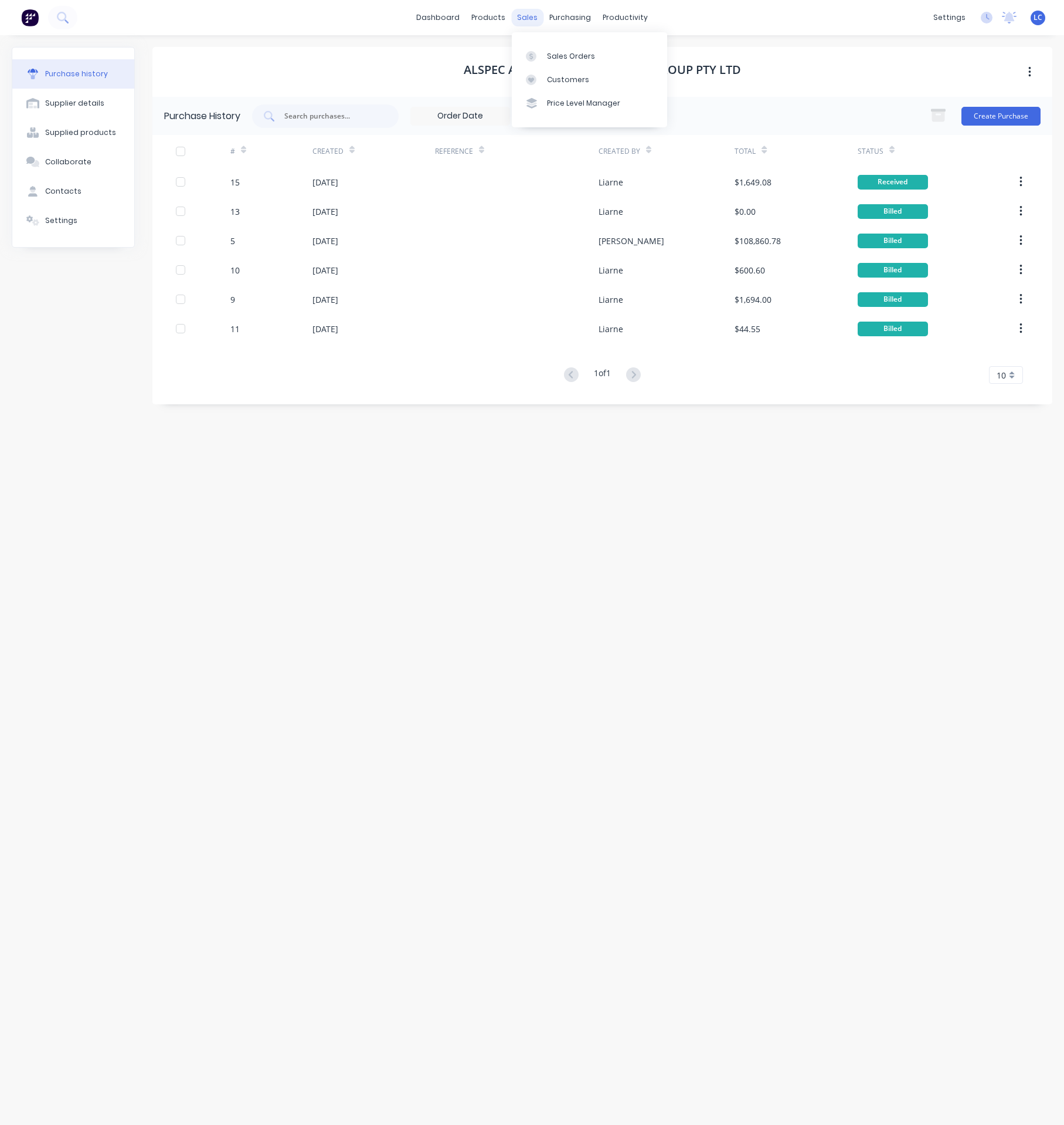
click at [521, 12] on div "sales" at bounding box center [527, 17] width 33 height 17
click at [562, 57] on div "Sales Orders" at bounding box center [571, 56] width 48 height 11
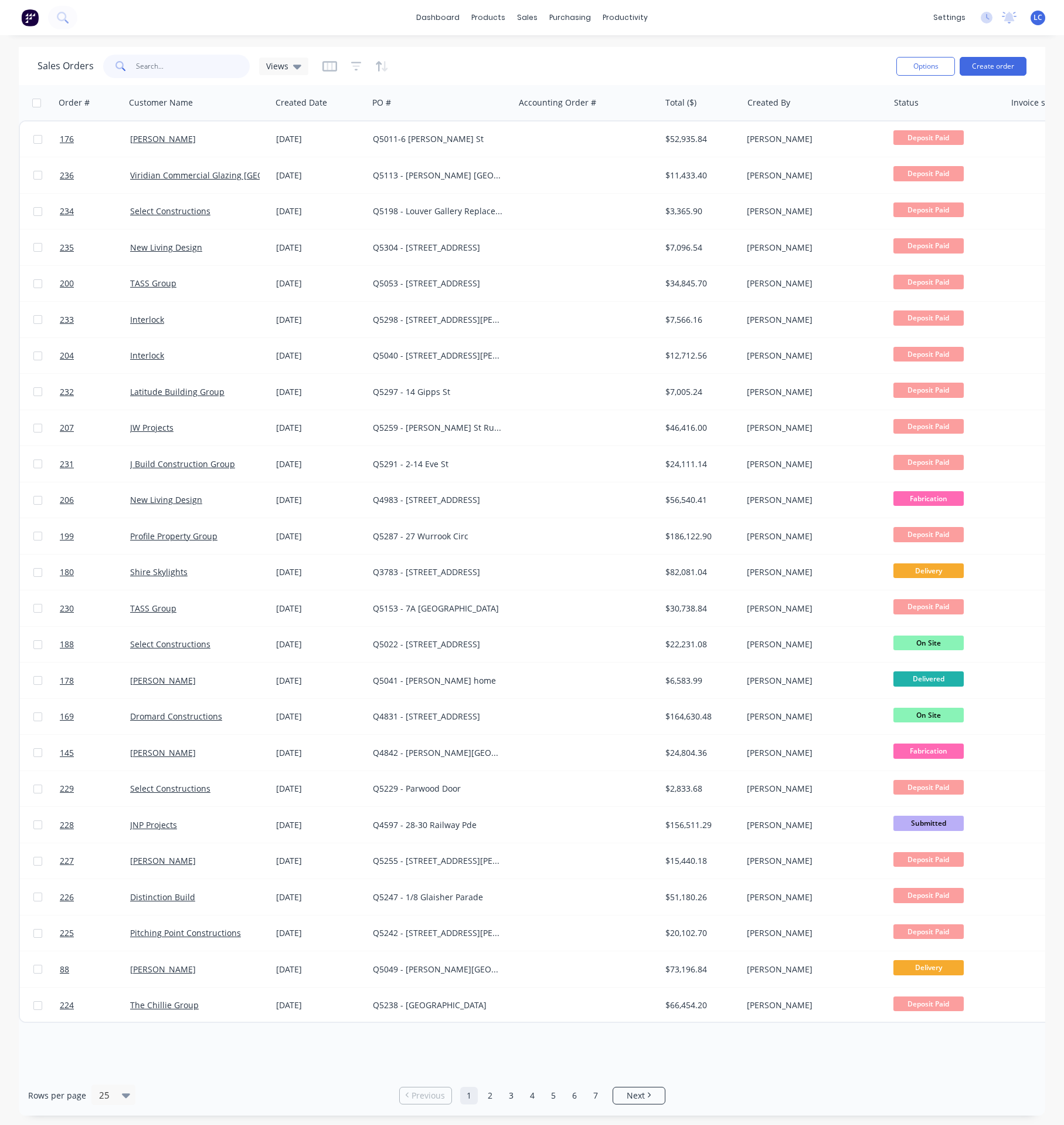
click at [196, 65] on input "text" at bounding box center [193, 66] width 114 height 23
click at [574, 23] on div "purchasing" at bounding box center [570, 17] width 54 height 17
click at [588, 57] on div "Purchase Orders" at bounding box center [608, 56] width 62 height 11
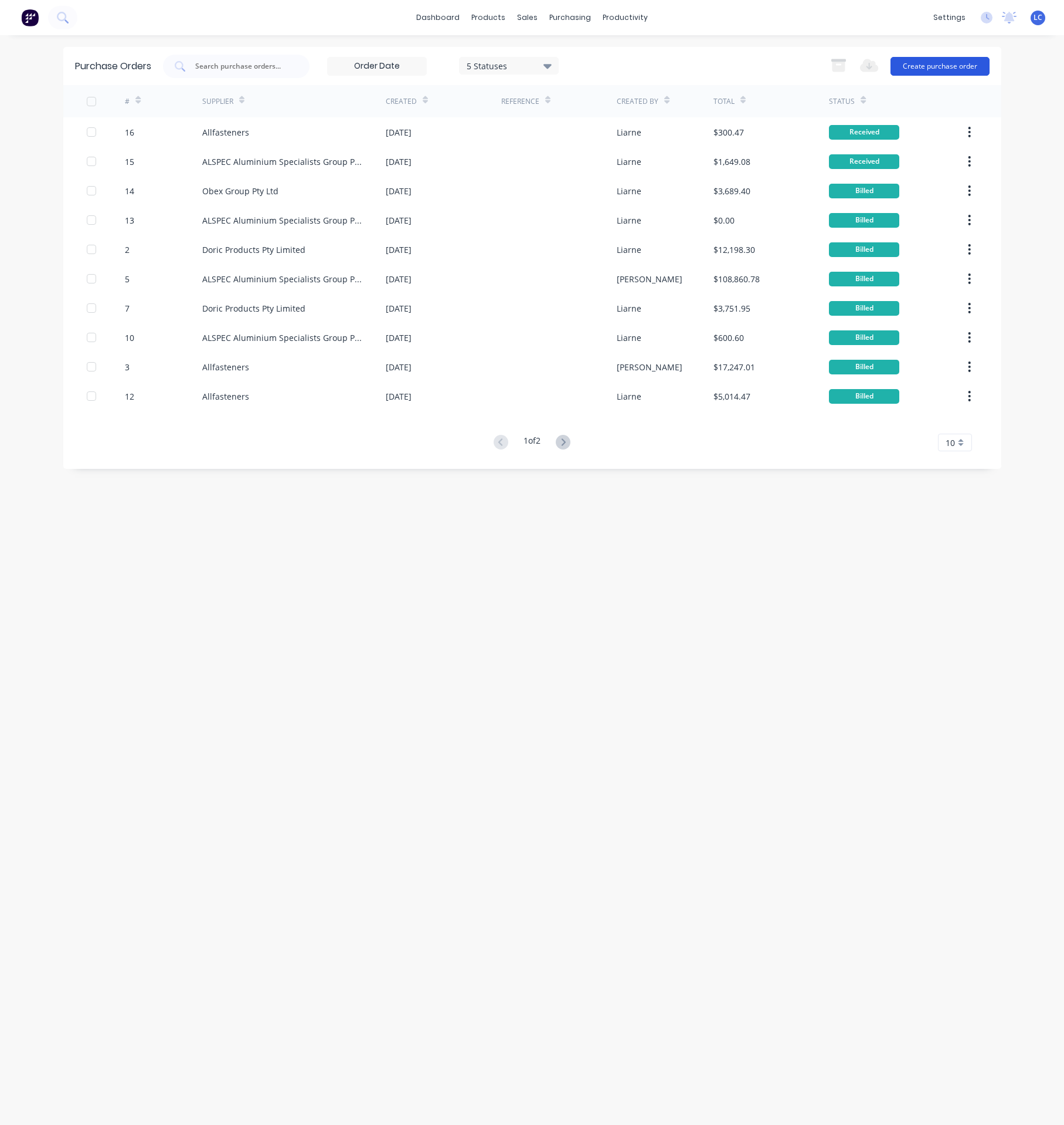
click at [927, 64] on button "Create purchase order" at bounding box center [940, 66] width 99 height 19
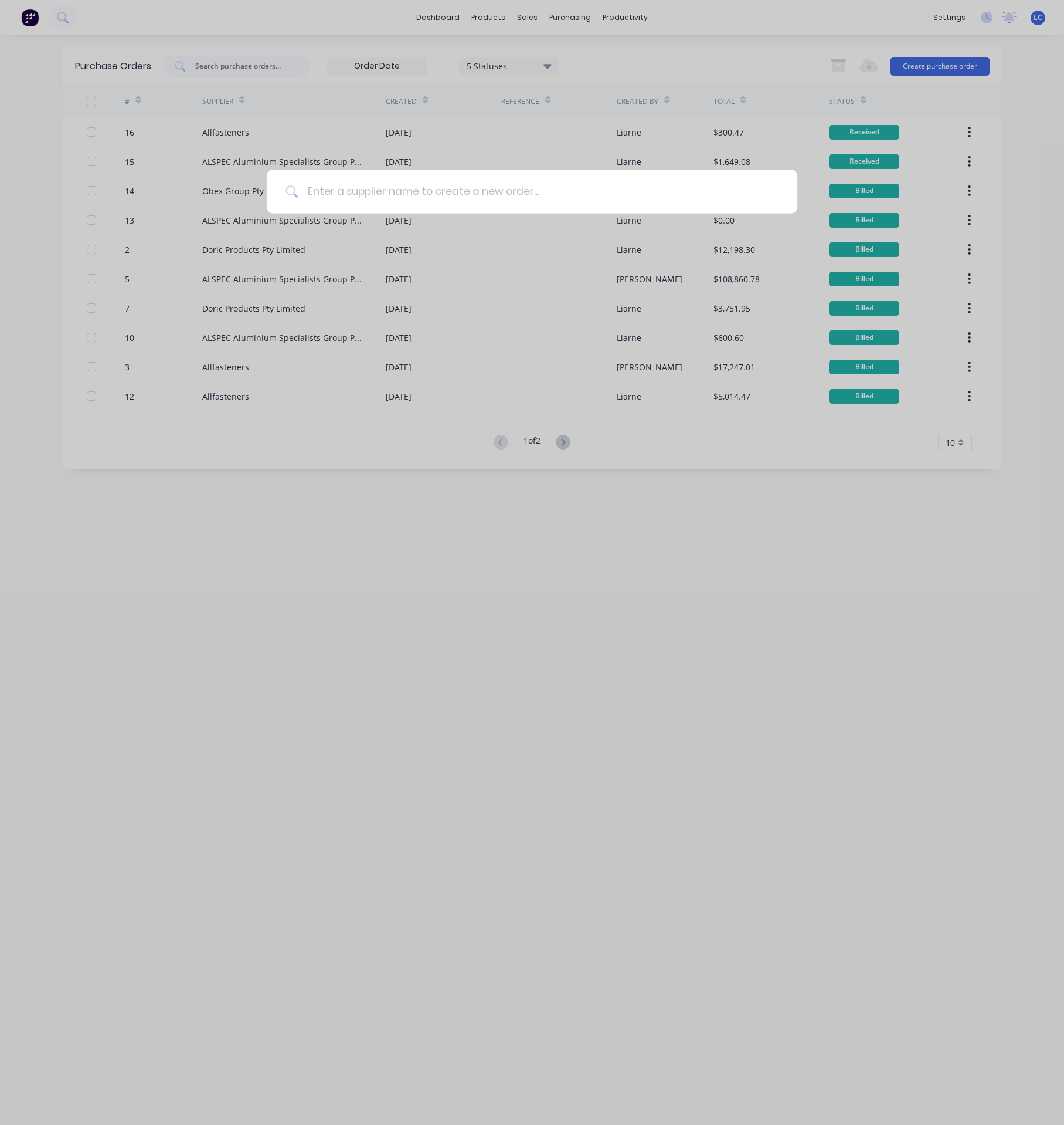
click at [547, 192] on input at bounding box center [538, 191] width 481 height 44
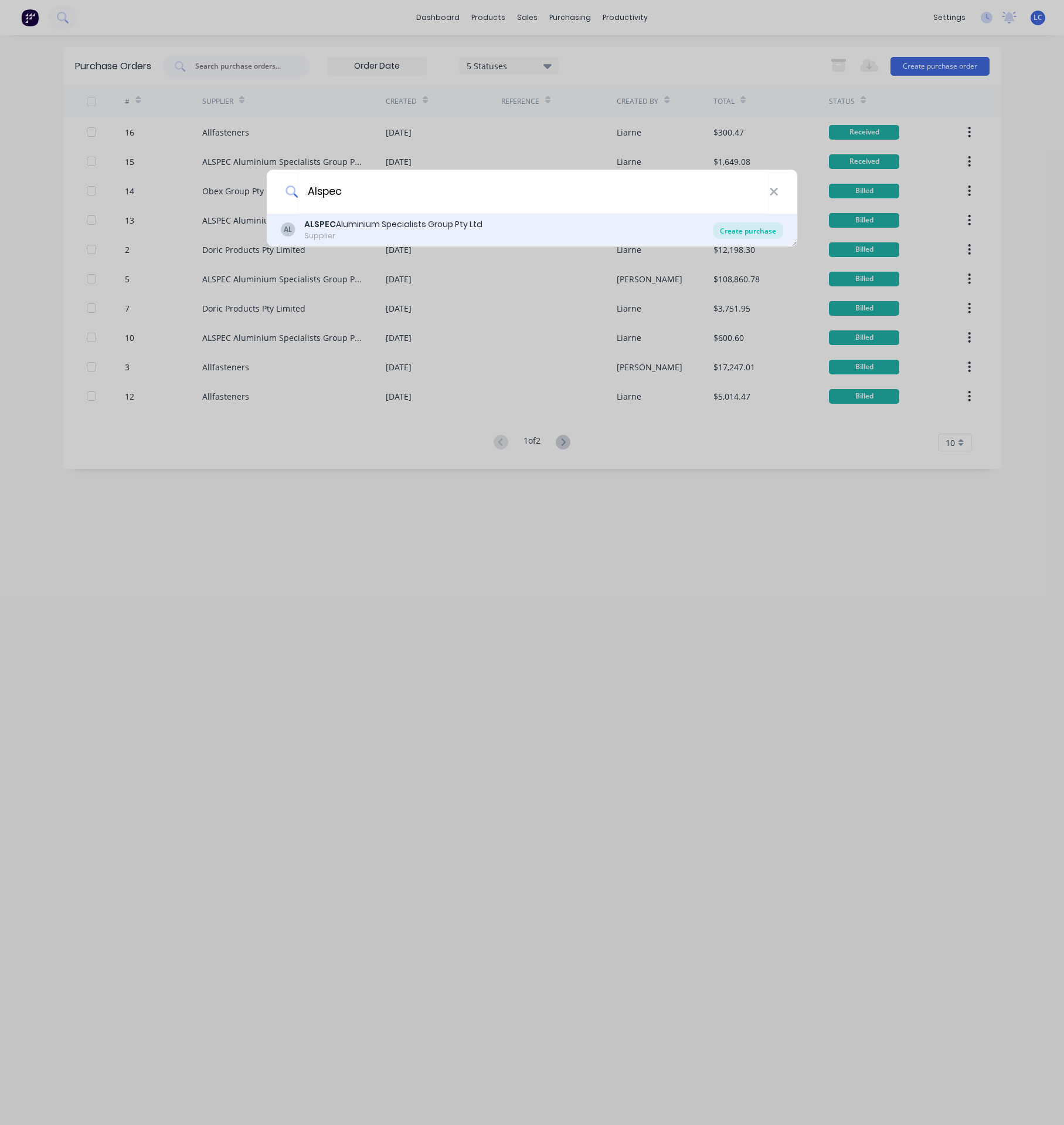
type input "Alspec"
click at [746, 227] on div "Create purchase" at bounding box center [748, 230] width 70 height 16
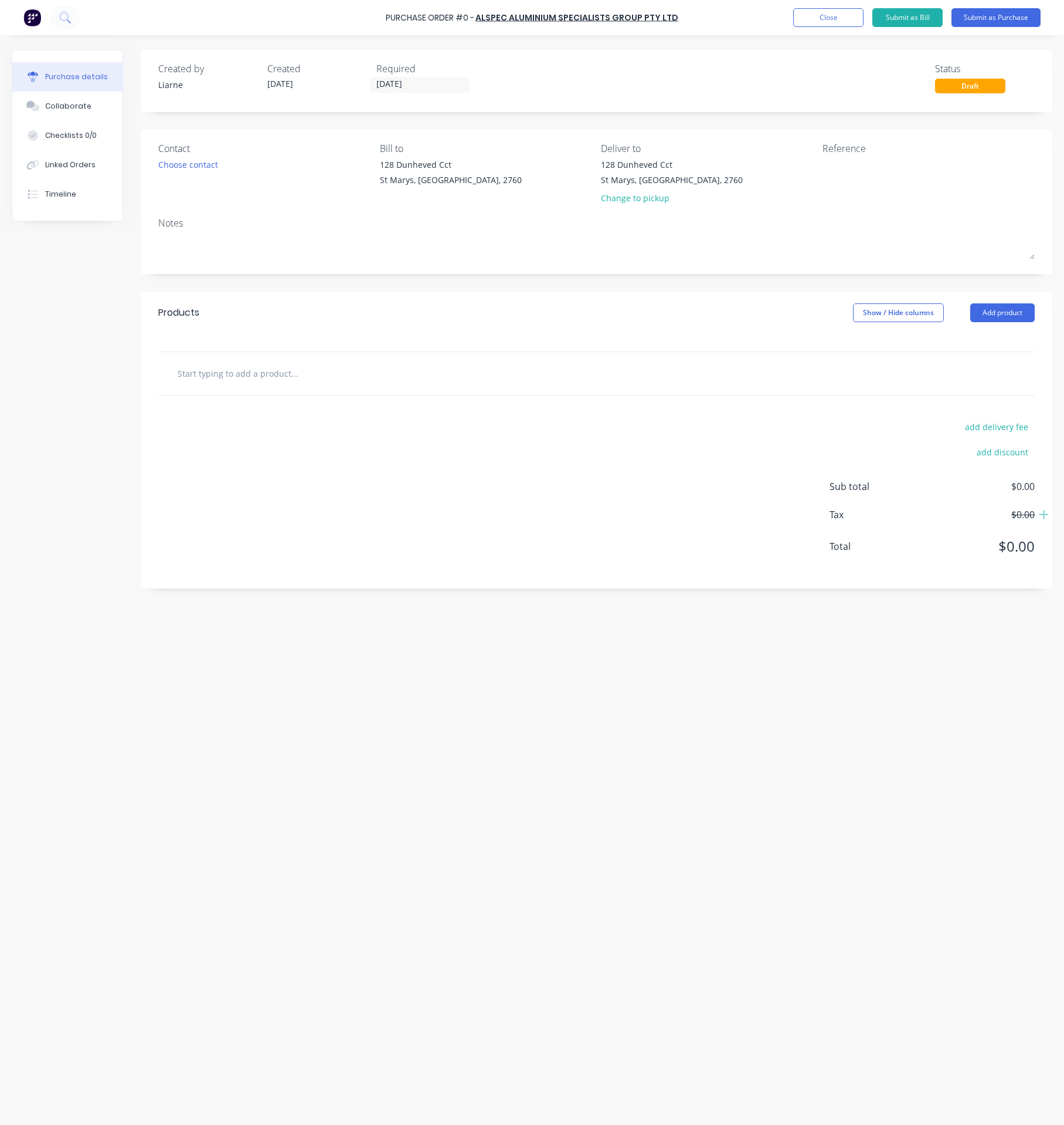
click at [321, 378] on input "text" at bounding box center [294, 373] width 234 height 23
type input "1315047"
click at [827, 17] on button "Close" at bounding box center [828, 18] width 70 height 19
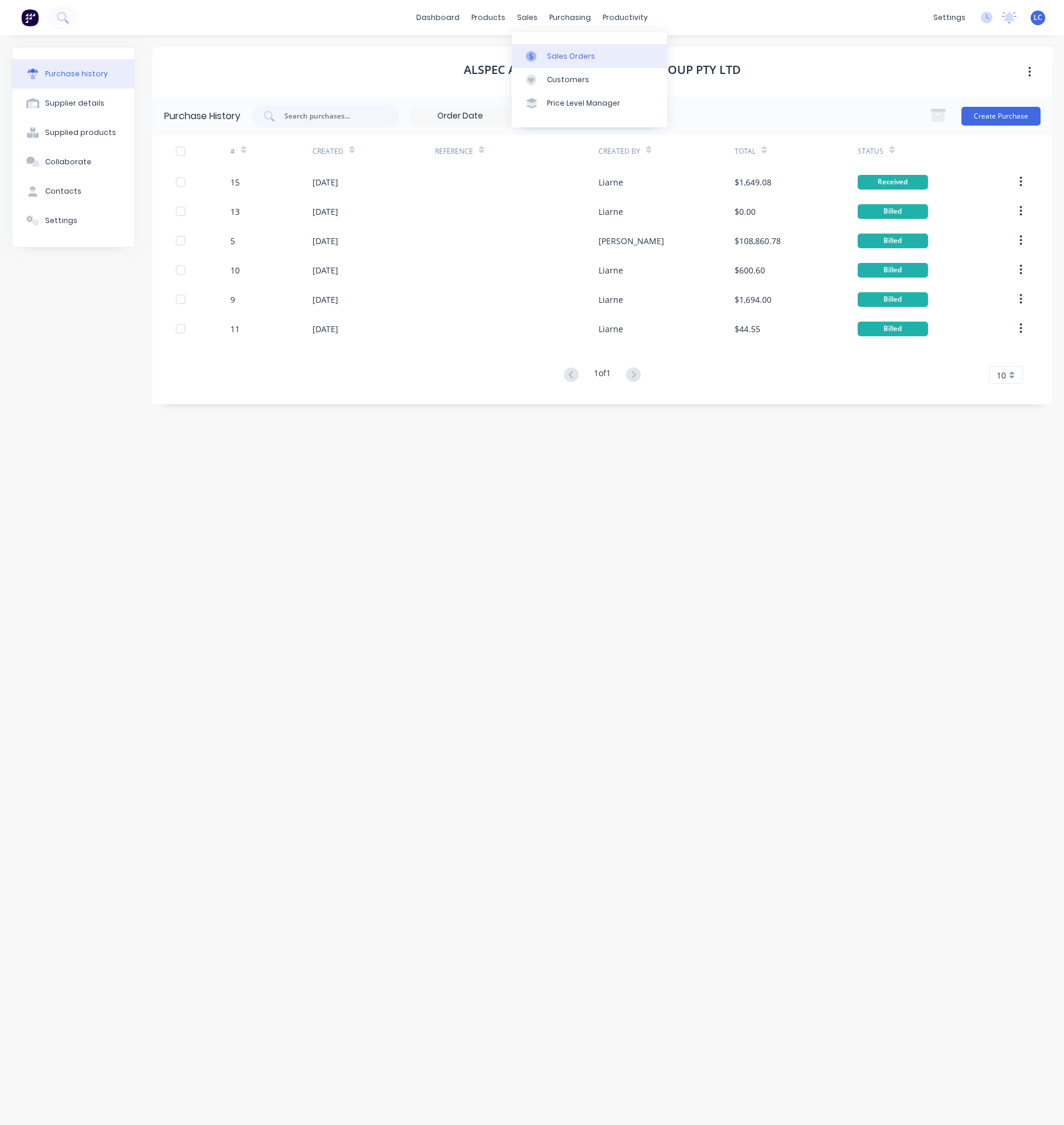
click at [585, 54] on div "Sales Orders" at bounding box center [571, 56] width 48 height 11
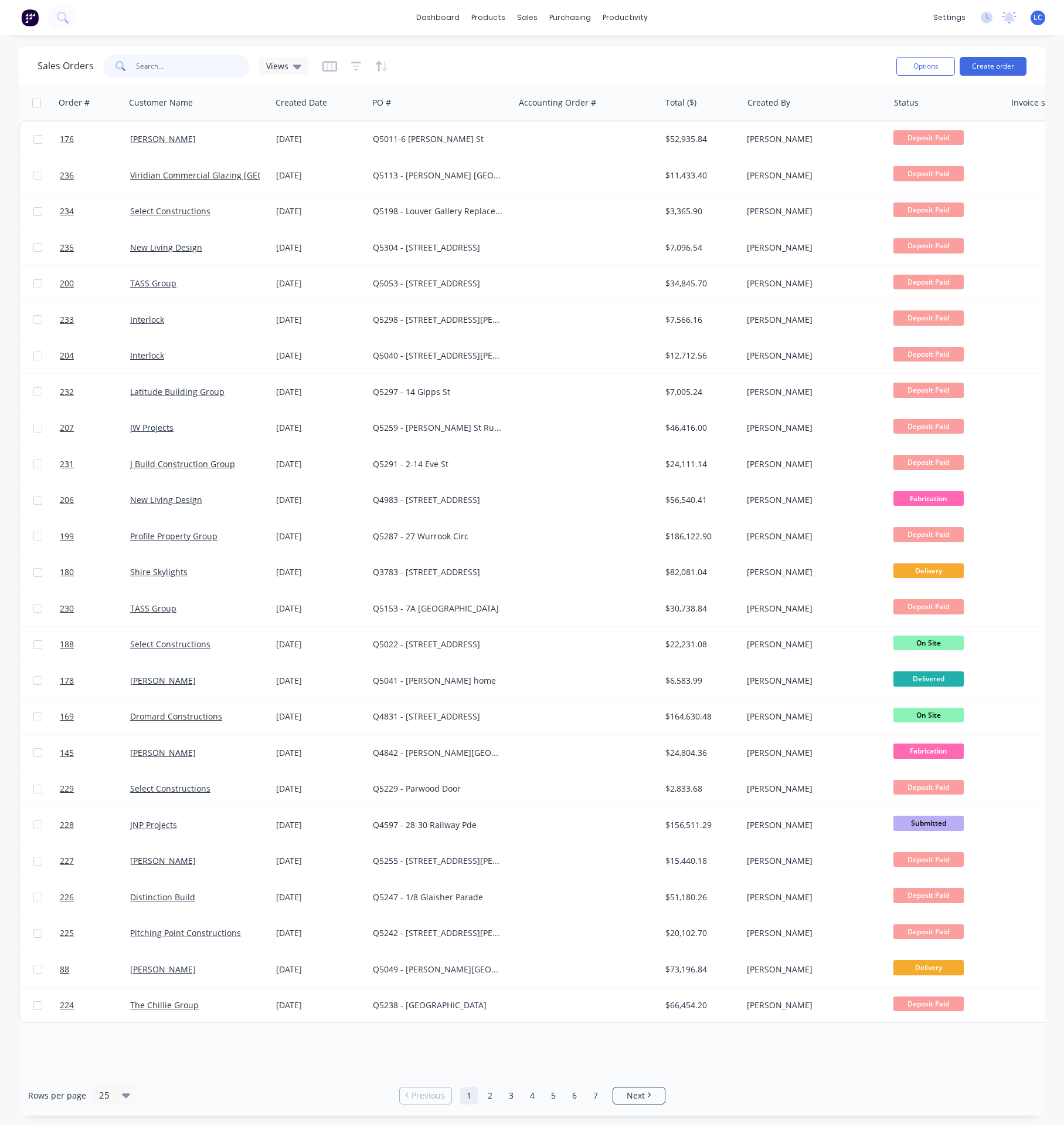
click at [199, 64] on input "text" at bounding box center [193, 66] width 114 height 23
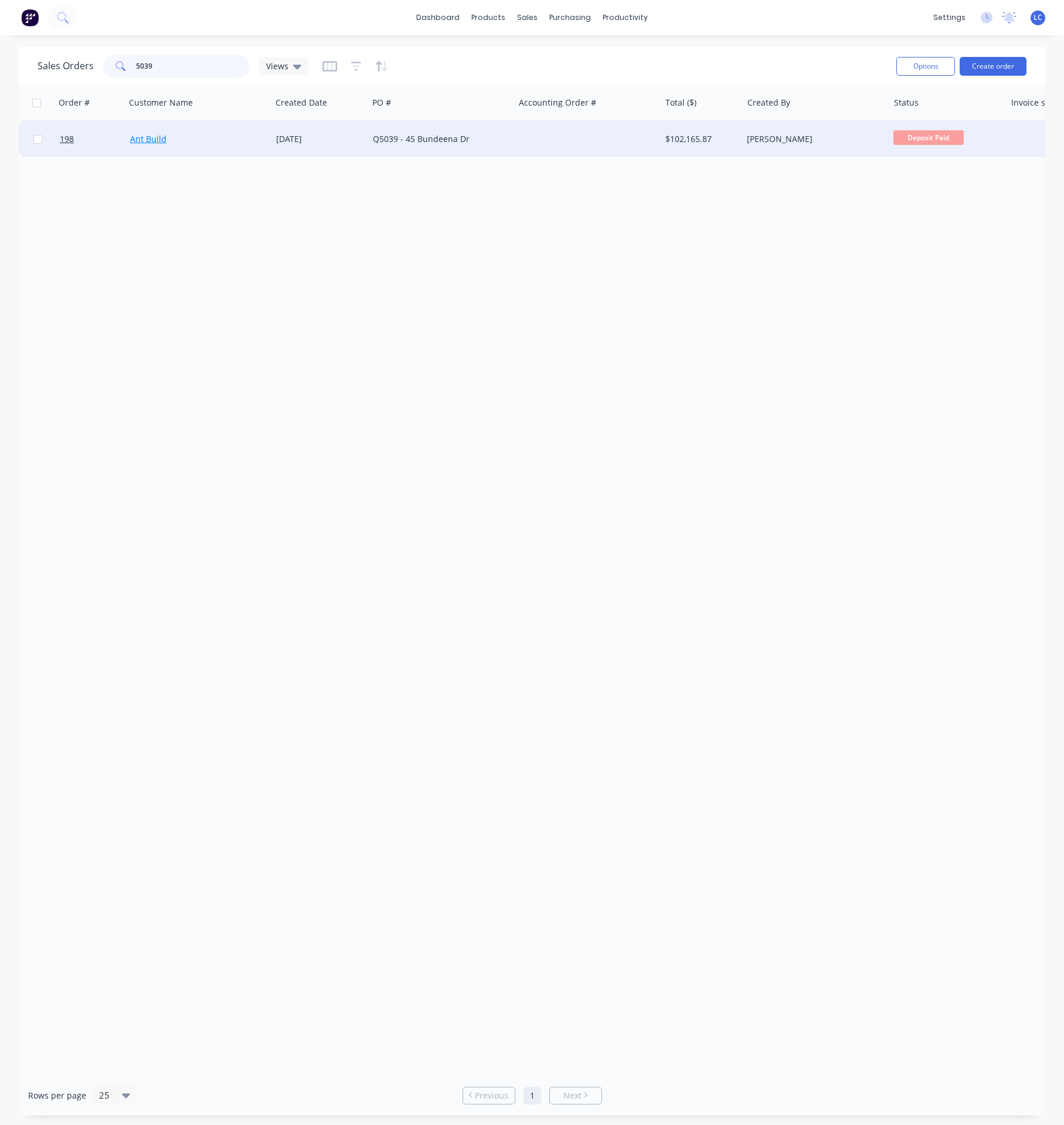
type input "5039"
click at [144, 138] on link "Ant Build" at bounding box center [149, 139] width 36 height 12
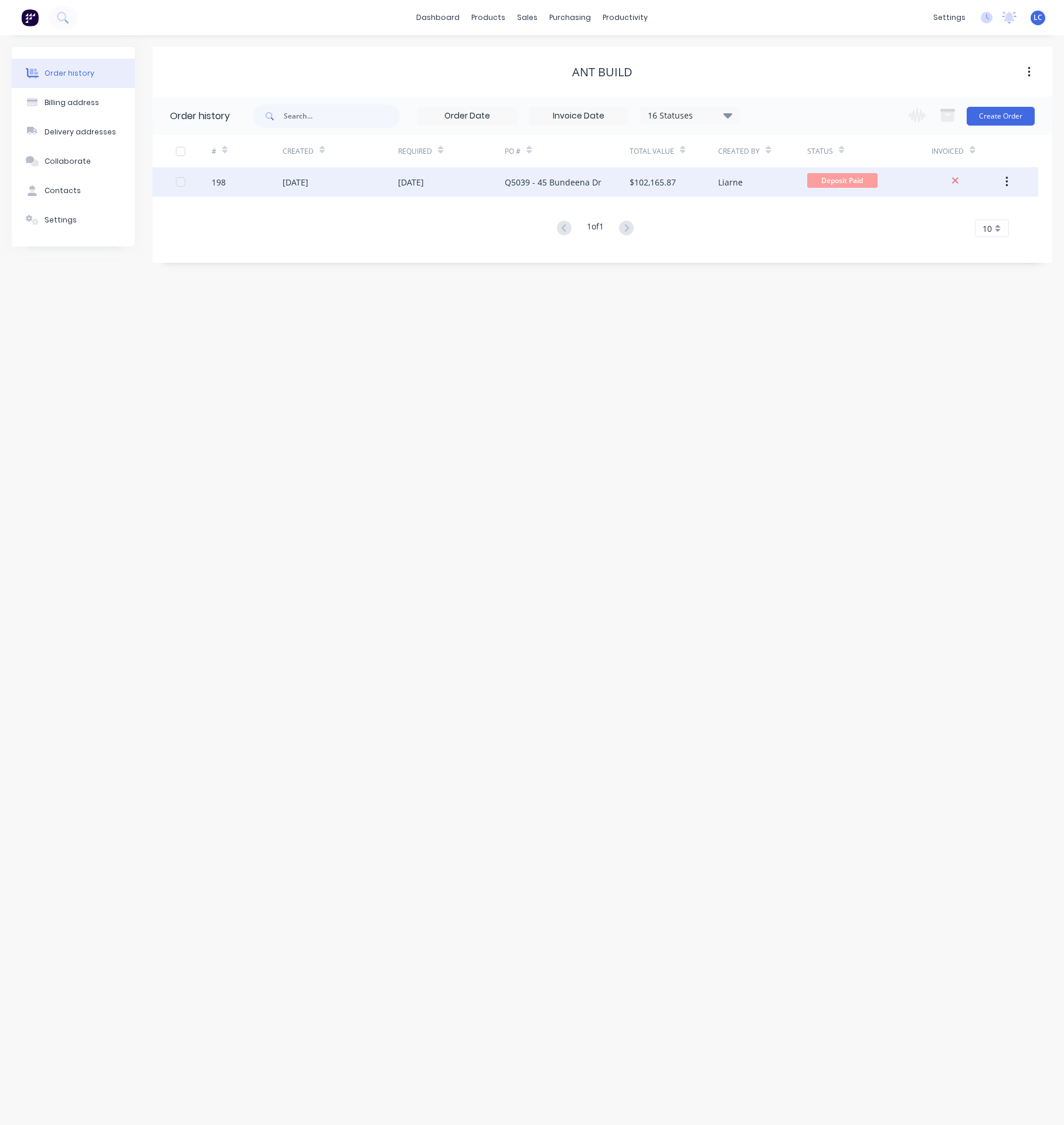
click at [537, 182] on div "Q5039 - 45 Bundeena Dr" at bounding box center [553, 182] width 97 height 12
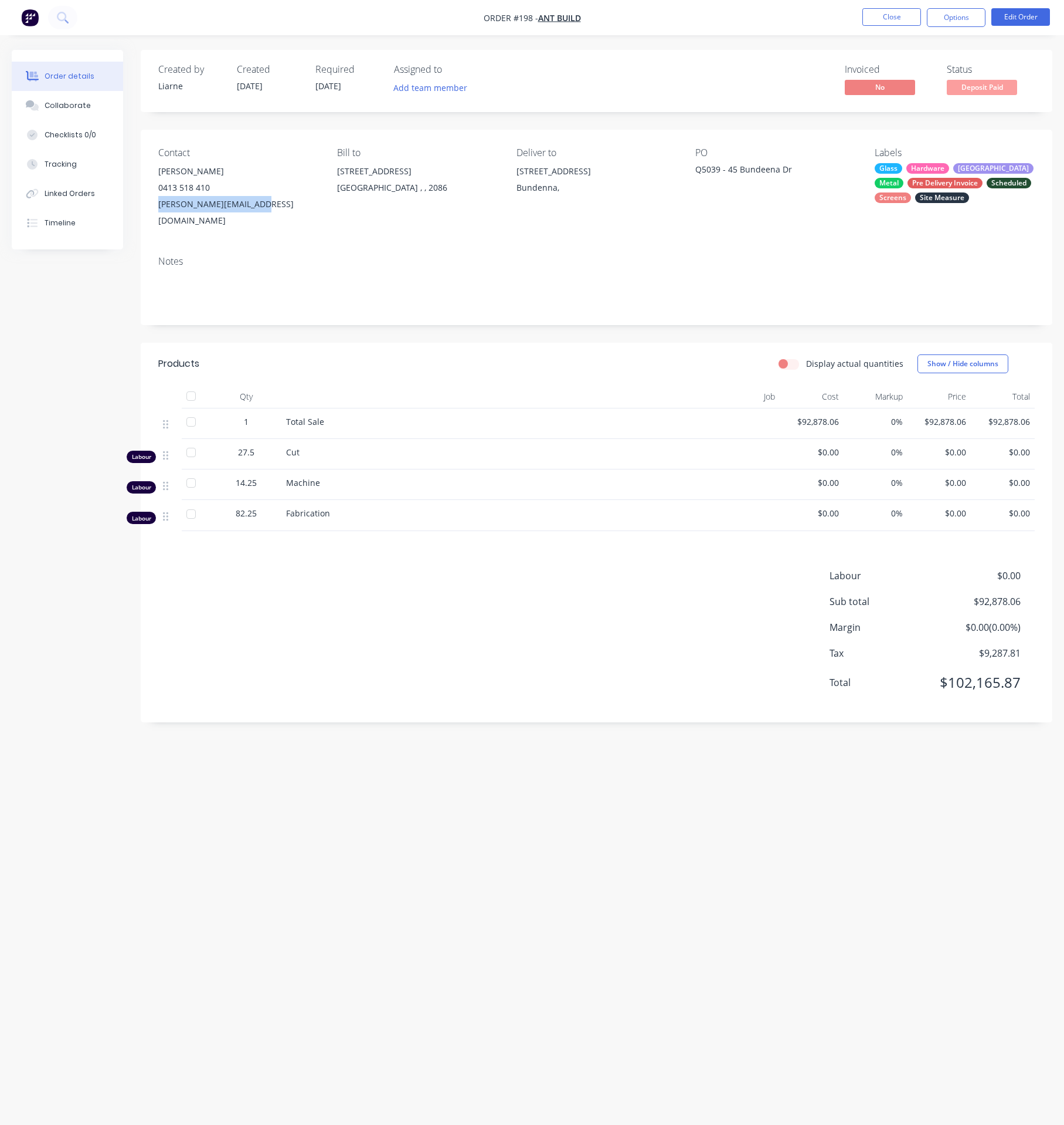
drag, startPoint x: 257, startPoint y: 205, endPoint x: 148, endPoint y: 208, distance: 109.0
click at [148, 208] on div "Contact [PERSON_NAME] [PHONE_NUMBER] [PERSON_NAME][EMAIL_ADDRESS][DOMAIN_NAME] …" at bounding box center [597, 188] width 912 height 117
copy div "[PERSON_NAME][EMAIL_ADDRESS][DOMAIN_NAME]"
click at [887, 20] on button "Close" at bounding box center [891, 17] width 59 height 17
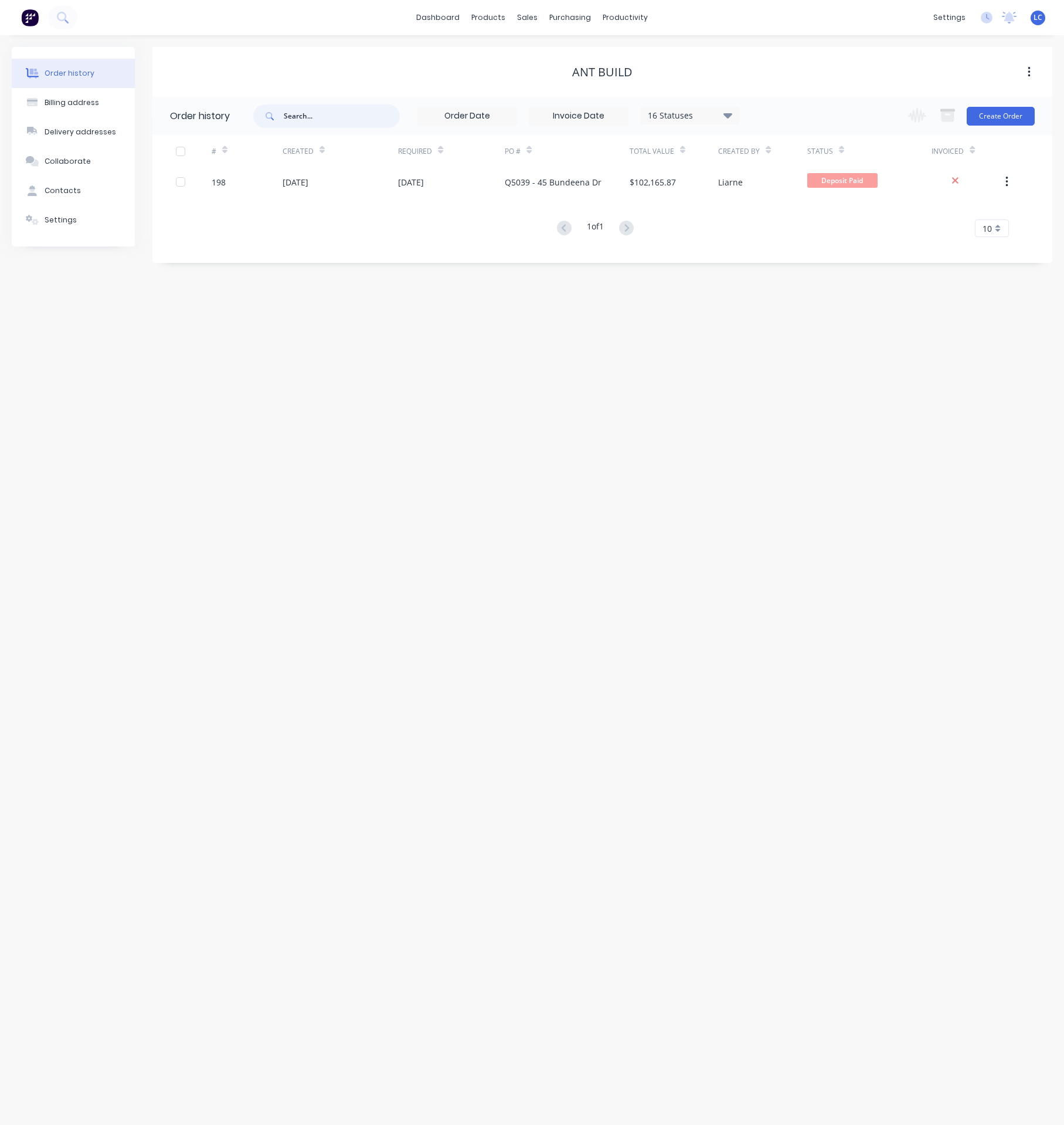
click at [306, 120] on input "text" at bounding box center [342, 116] width 116 height 23
type input "4688"
click at [312, 122] on input "4688" at bounding box center [342, 116] width 116 height 23
drag, startPoint x: 313, startPoint y: 114, endPoint x: 215, endPoint y: 115, distance: 98.0
click at [215, 115] on header "Order history 4688 16 Statuses Invoice Status Invoiced Not Invoiced Partial Ord…" at bounding box center [602, 116] width 900 height 38
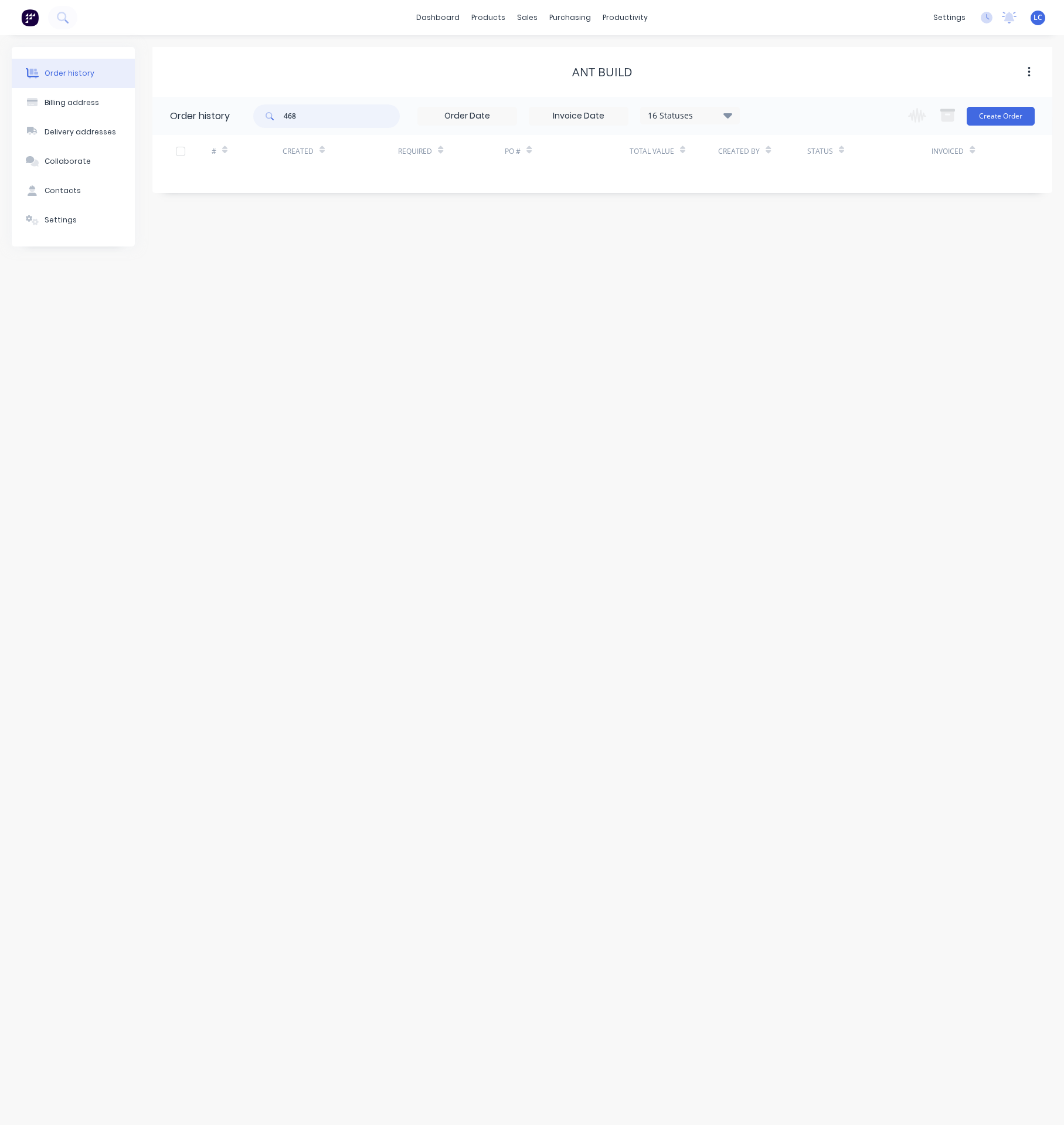
type input "4688"
drag, startPoint x: 306, startPoint y: 110, endPoint x: 203, endPoint y: 110, distance: 103.0
click at [207, 110] on header "Order history 4688 16 Statuses Invoice Status Invoiced Not Invoiced Partial Ord…" at bounding box center [602, 116] width 900 height 38
click at [524, 15] on div "sales" at bounding box center [527, 17] width 33 height 17
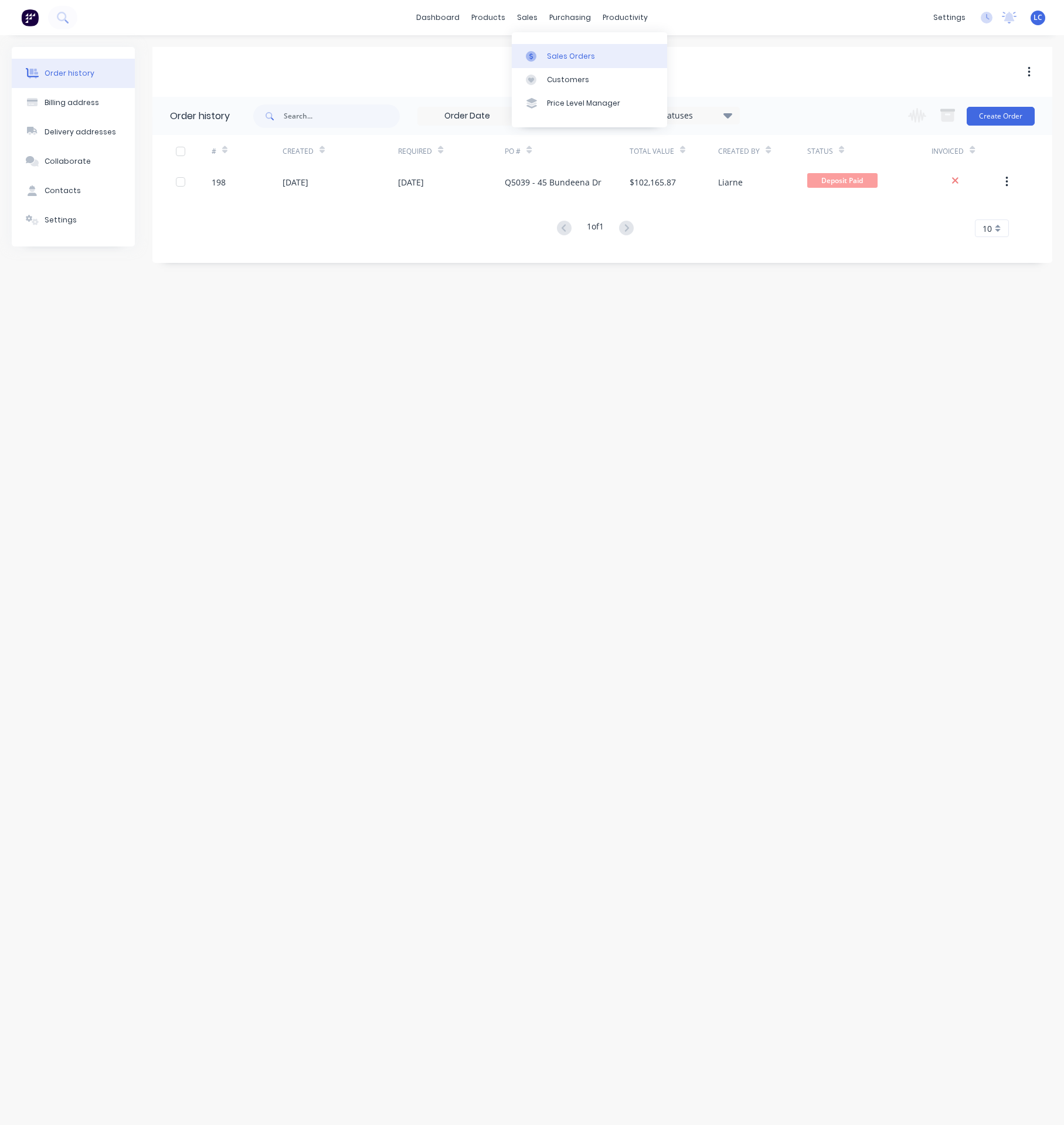
click at [562, 55] on div "Sales Orders" at bounding box center [571, 56] width 48 height 11
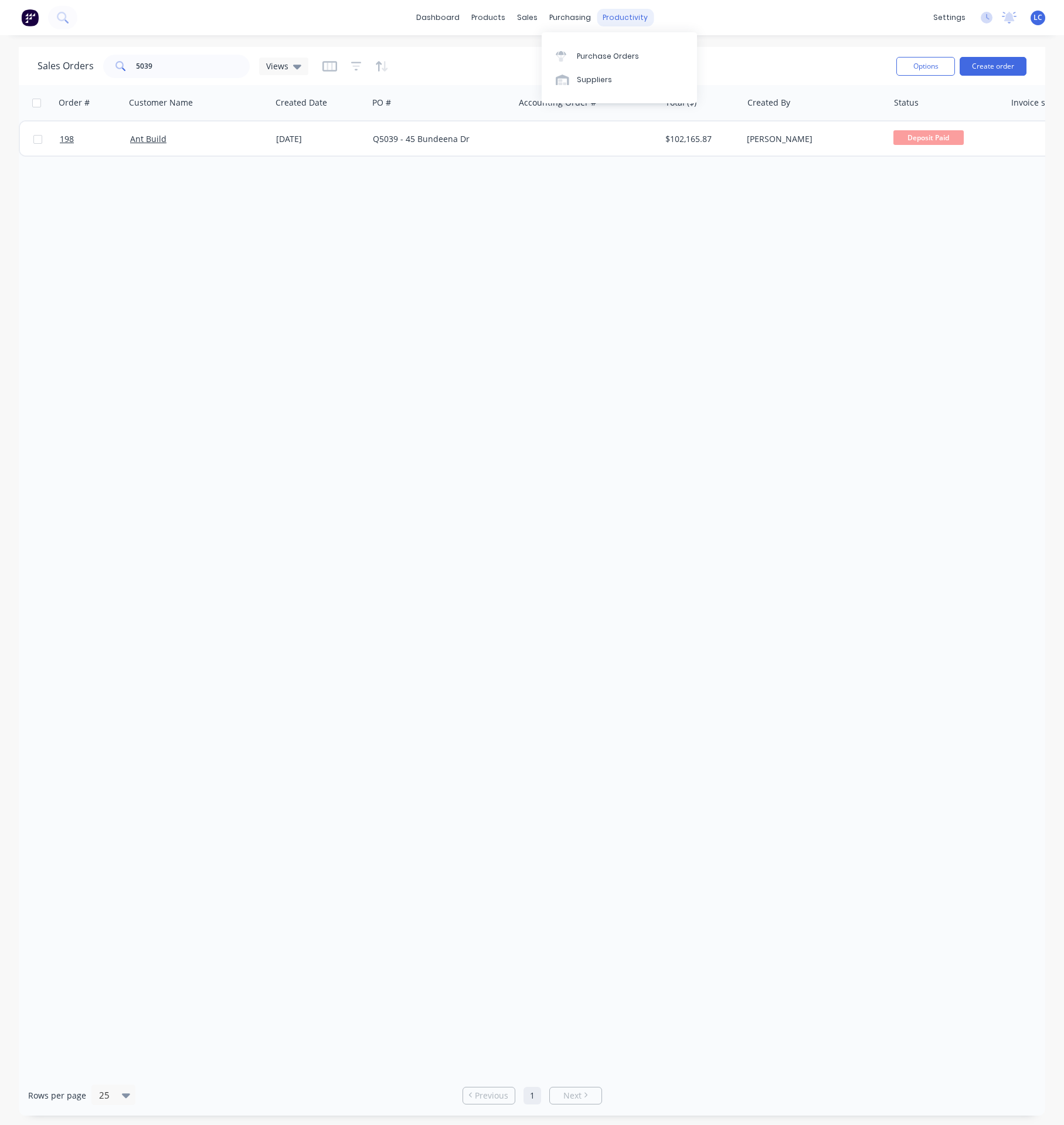
click at [611, 19] on div "productivity" at bounding box center [625, 17] width 57 height 17
click at [640, 57] on div "Workflow" at bounding box center [646, 56] width 36 height 11
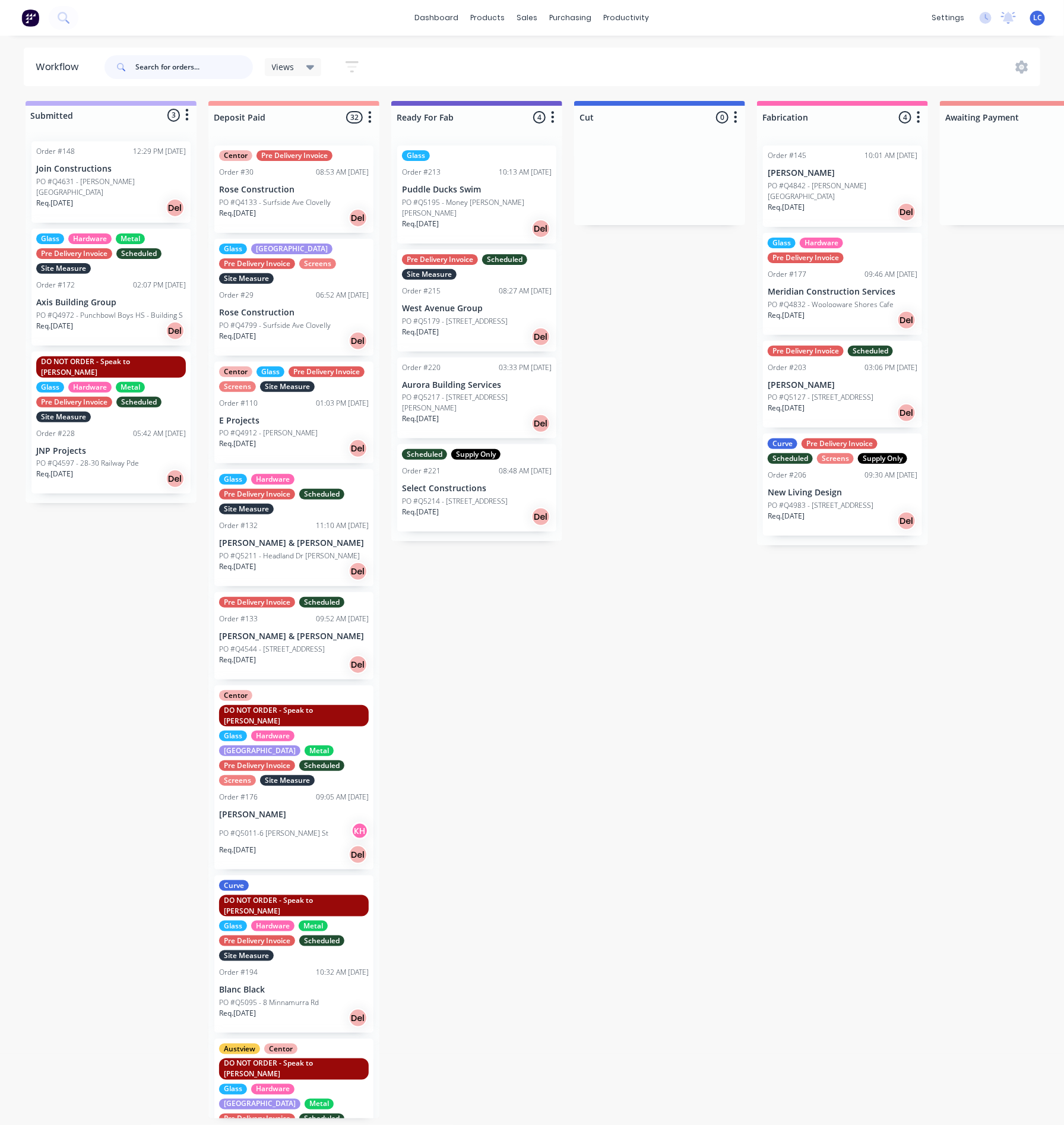
click at [188, 71] on input "text" at bounding box center [194, 67] width 118 height 23
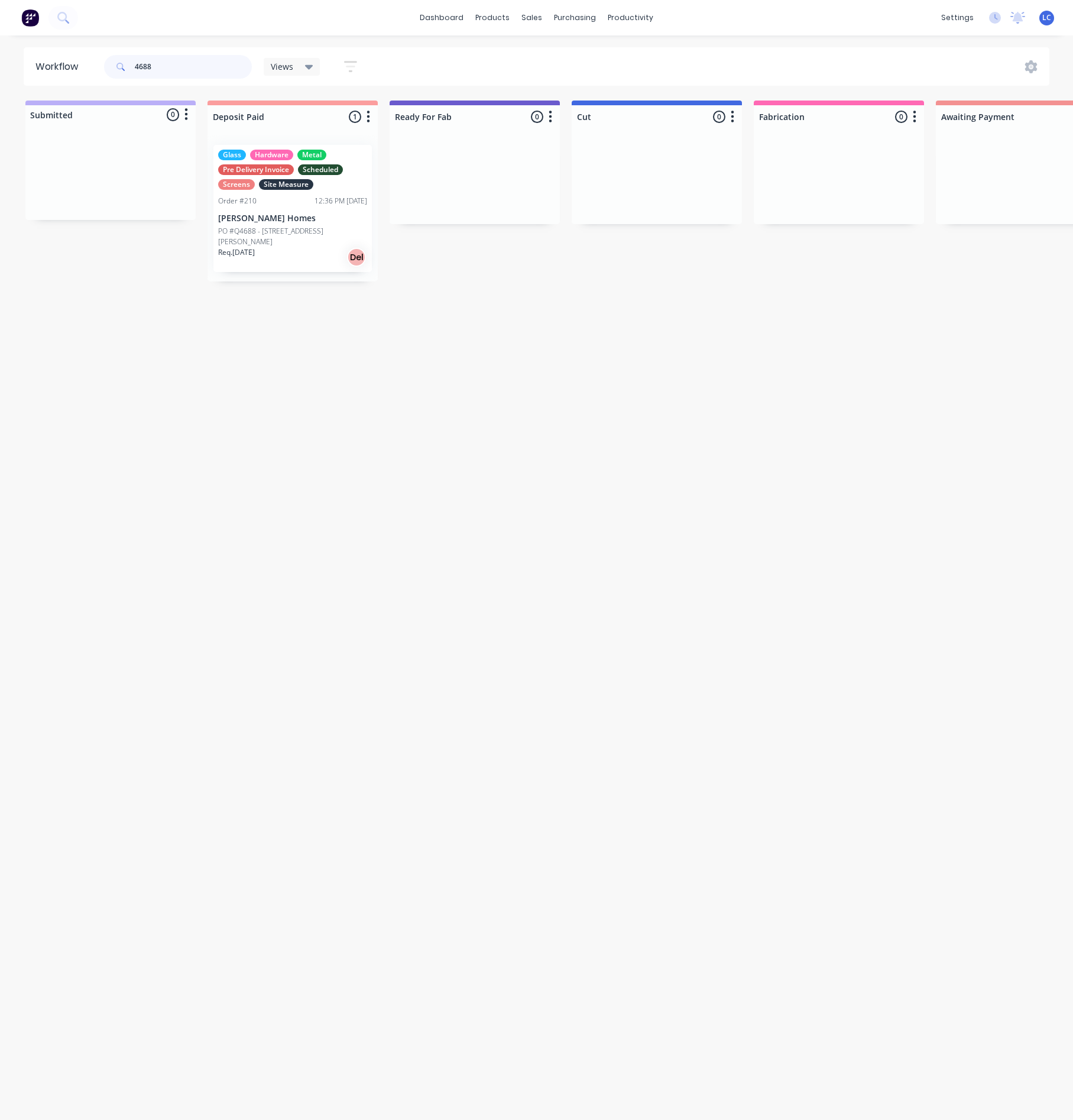
drag, startPoint x: 155, startPoint y: 60, endPoint x: 81, endPoint y: 60, distance: 74.0
click at [81, 60] on header "Workflow 4688 Views Save new view None (Default) edit Production edit Show/Hide…" at bounding box center [536, 67] width 1027 height 39
click at [292, 230] on p "PO #PO 5118 - Nike Burwood" at bounding box center [265, 226] width 96 height 11
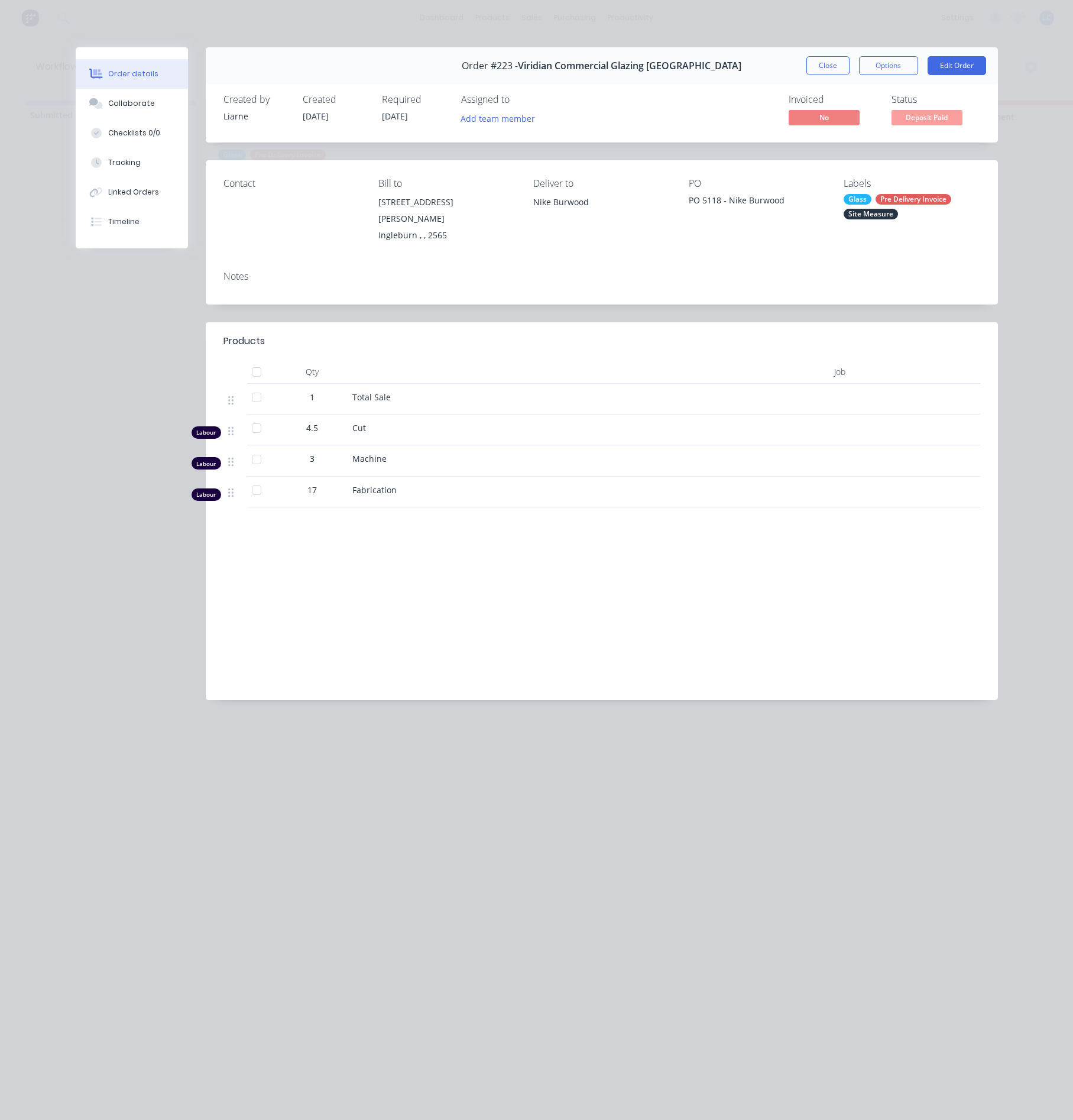
drag, startPoint x: 838, startPoint y: 68, endPoint x: 770, endPoint y: 83, distance: 69.6
click at [836, 68] on button "Close" at bounding box center [828, 66] width 44 height 19
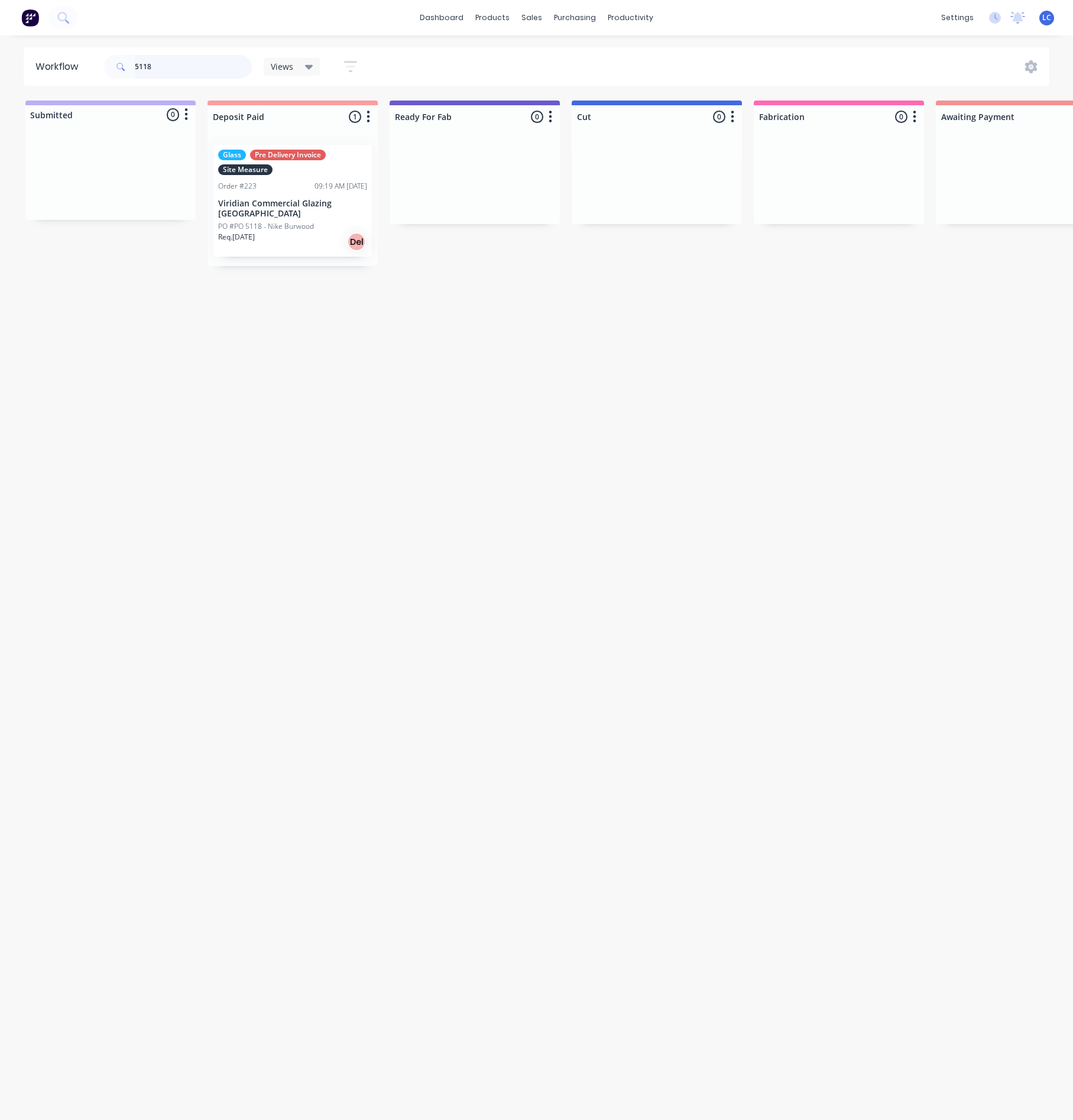
drag, startPoint x: 196, startPoint y: 72, endPoint x: -12, endPoint y: 53, distance: 208.9
click at [0, 53] on html "dashboard products sales purchasing productivity dashboard products Product Cat…" at bounding box center [536, 524] width 1073 height 1048
type input "jw p"
click at [291, 212] on p "PO #Q5259 - [PERSON_NAME] St Rushcutters Bay" at bounding box center [292, 222] width 149 height 21
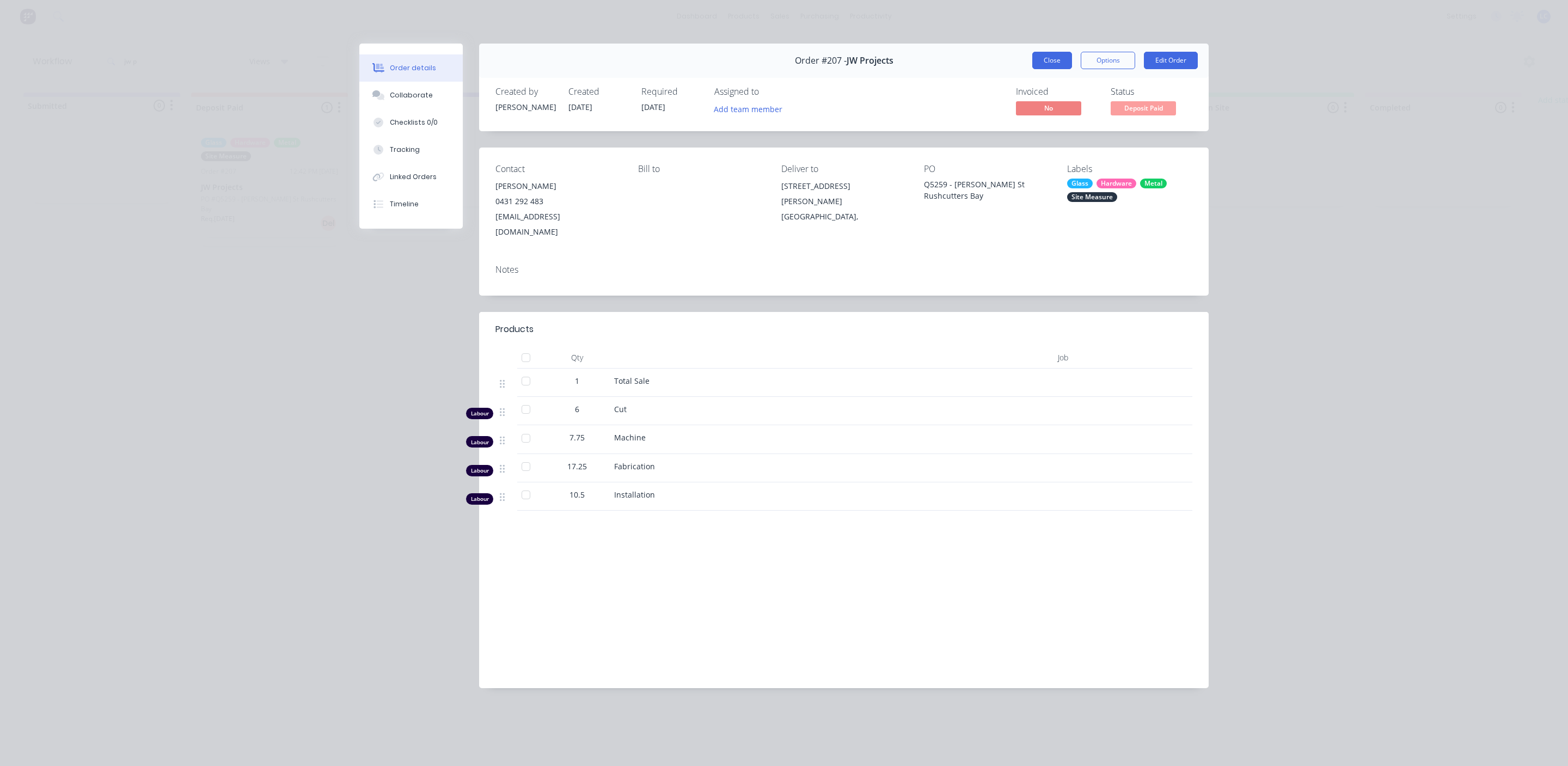
click at [988, 56] on button "Close" at bounding box center [1052, 61] width 40 height 18
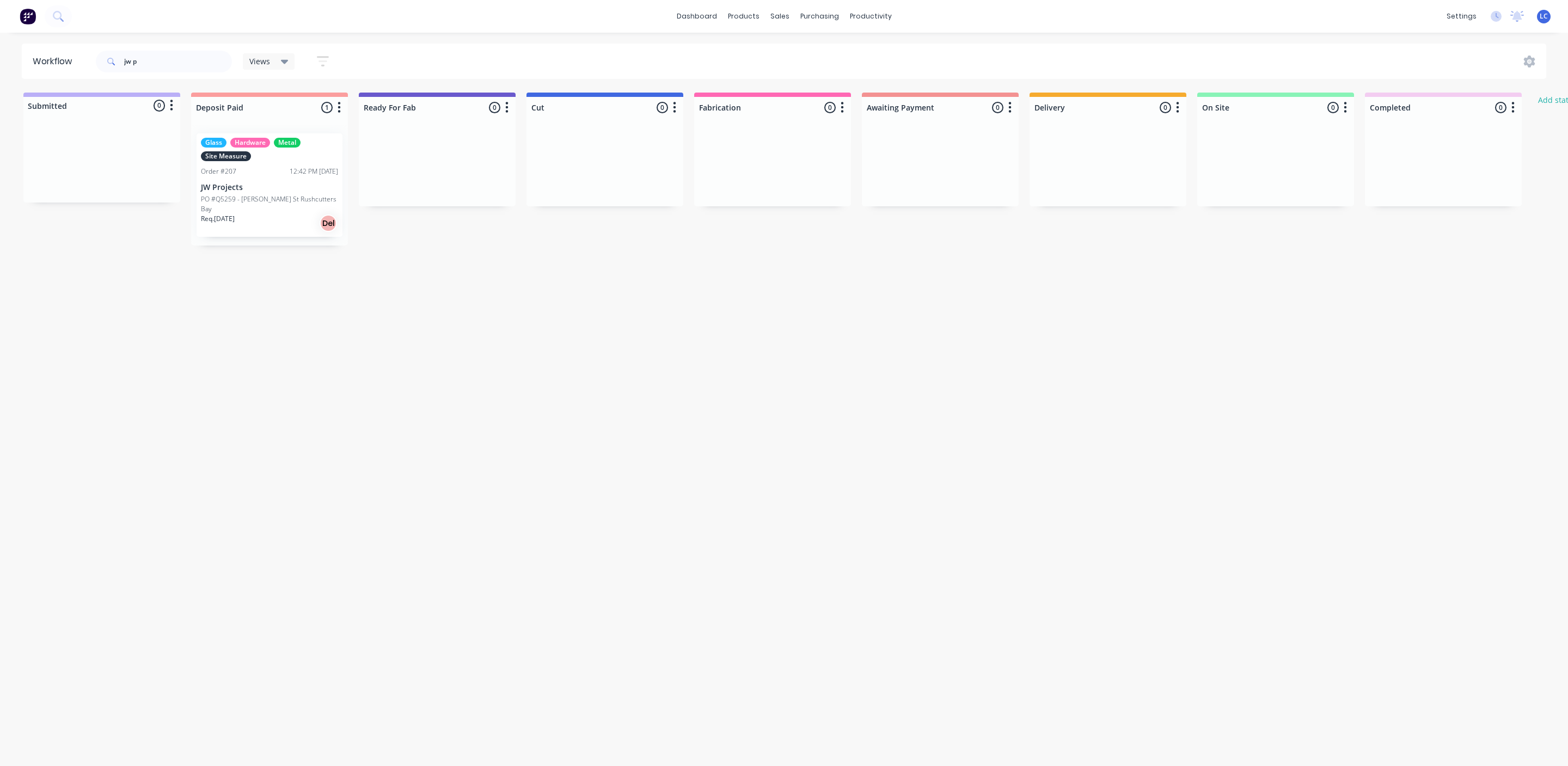
click at [248, 214] on div "Req. [DATE] Del" at bounding box center [269, 223] width 137 height 19
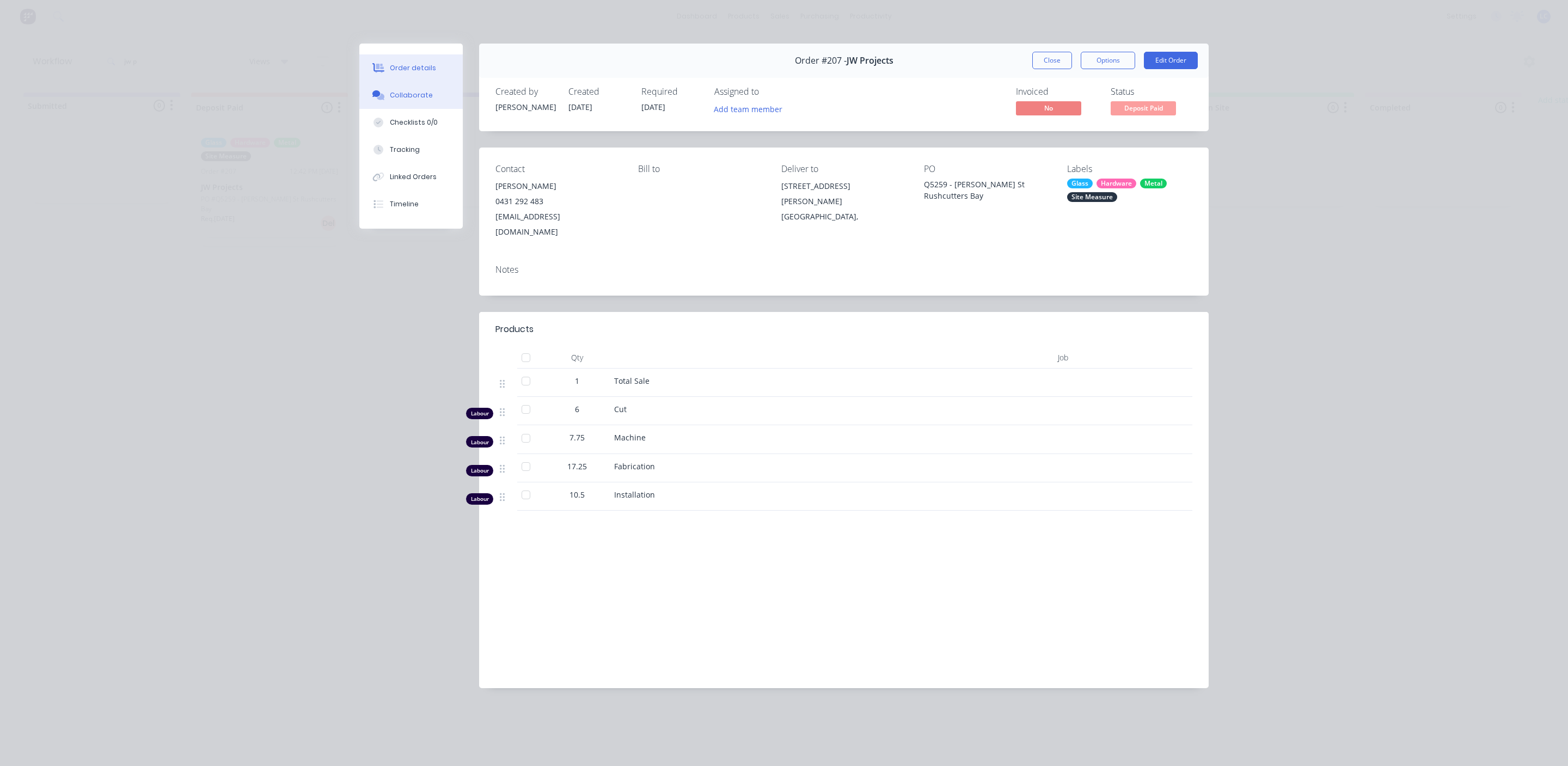
click at [410, 97] on div "Collaborate" at bounding box center [411, 95] width 43 height 10
